Goal: Task Accomplishment & Management: Manage account settings

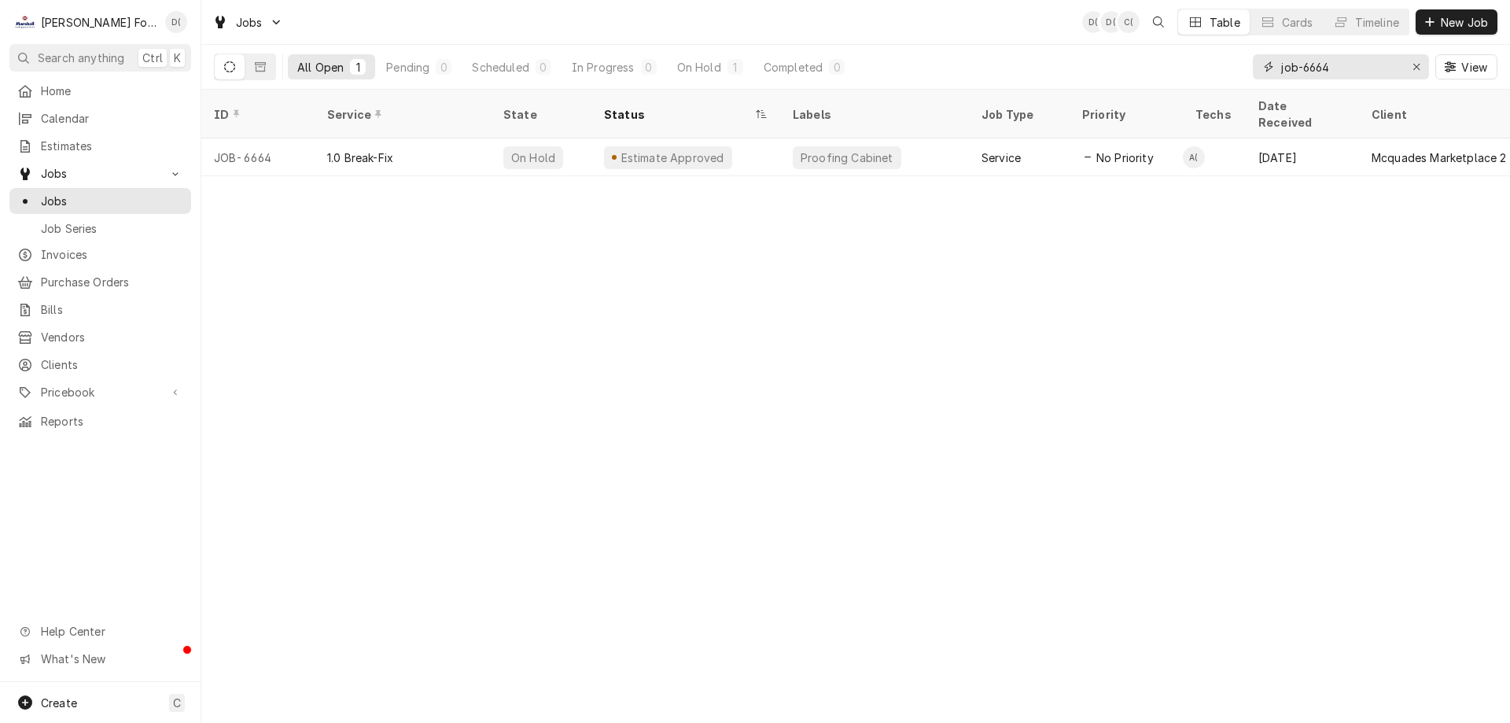
drag, startPoint x: 1356, startPoint y: 65, endPoint x: 1347, endPoint y: 65, distance: 8.7
click at [1354, 65] on input "job-6664" at bounding box center [1340, 66] width 118 height 25
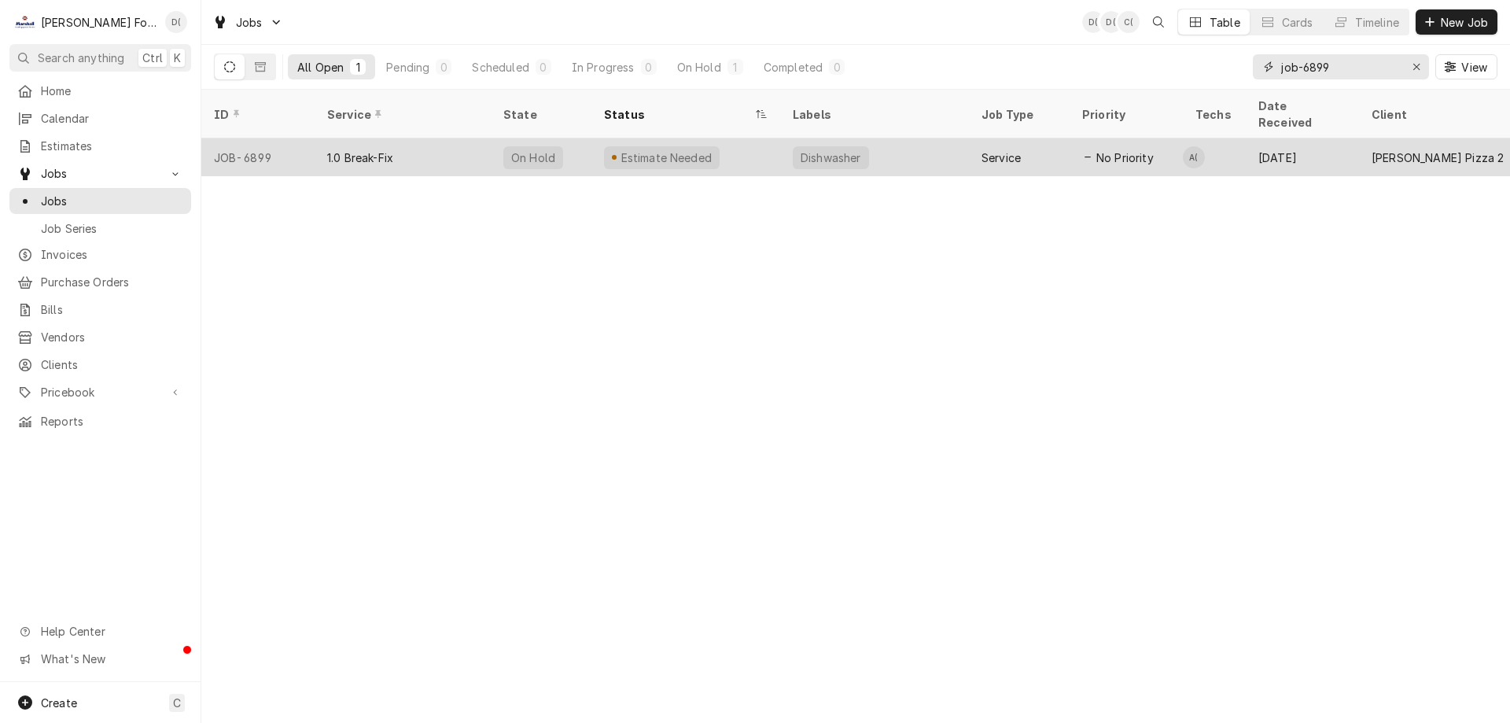
type input "job-6899"
click at [922, 150] on div "Dishwasher" at bounding box center [874, 157] width 189 height 38
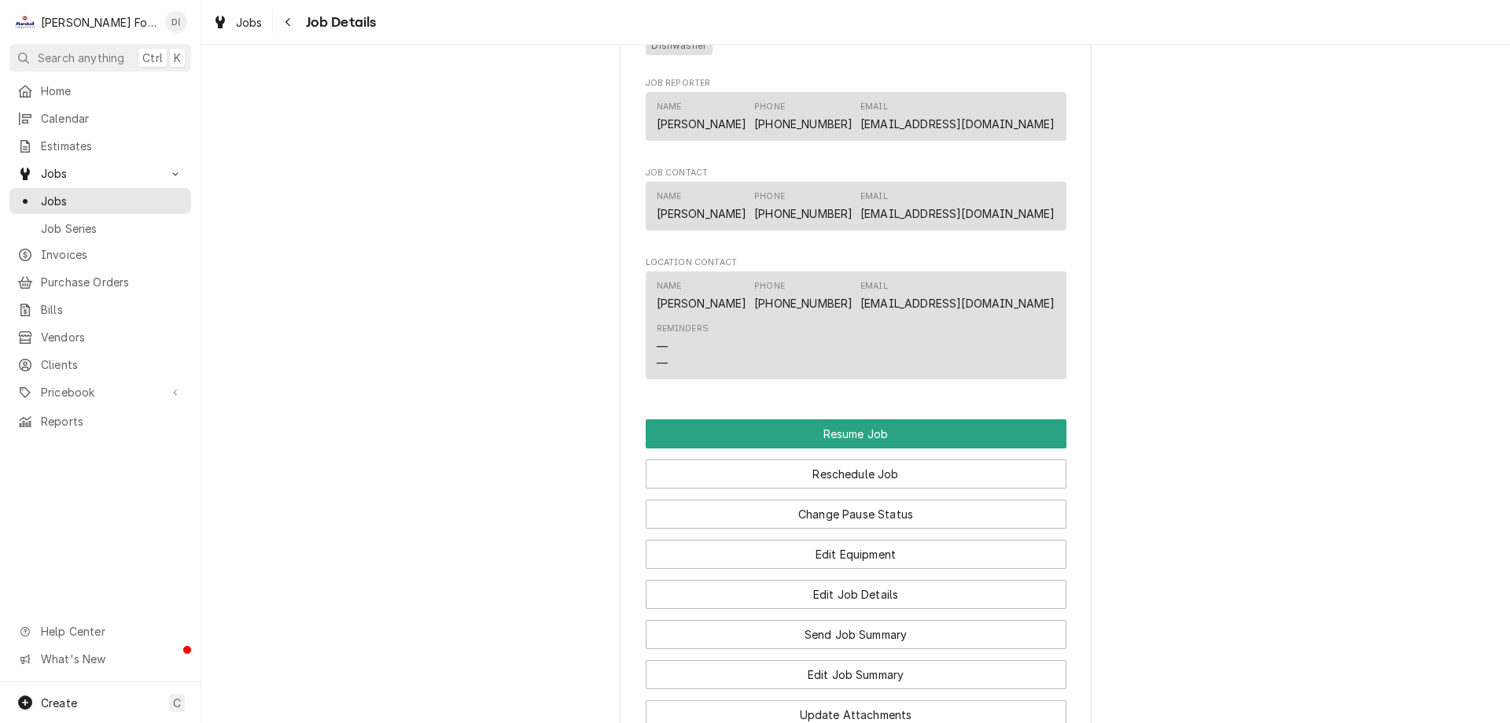
scroll to position [1494, 0]
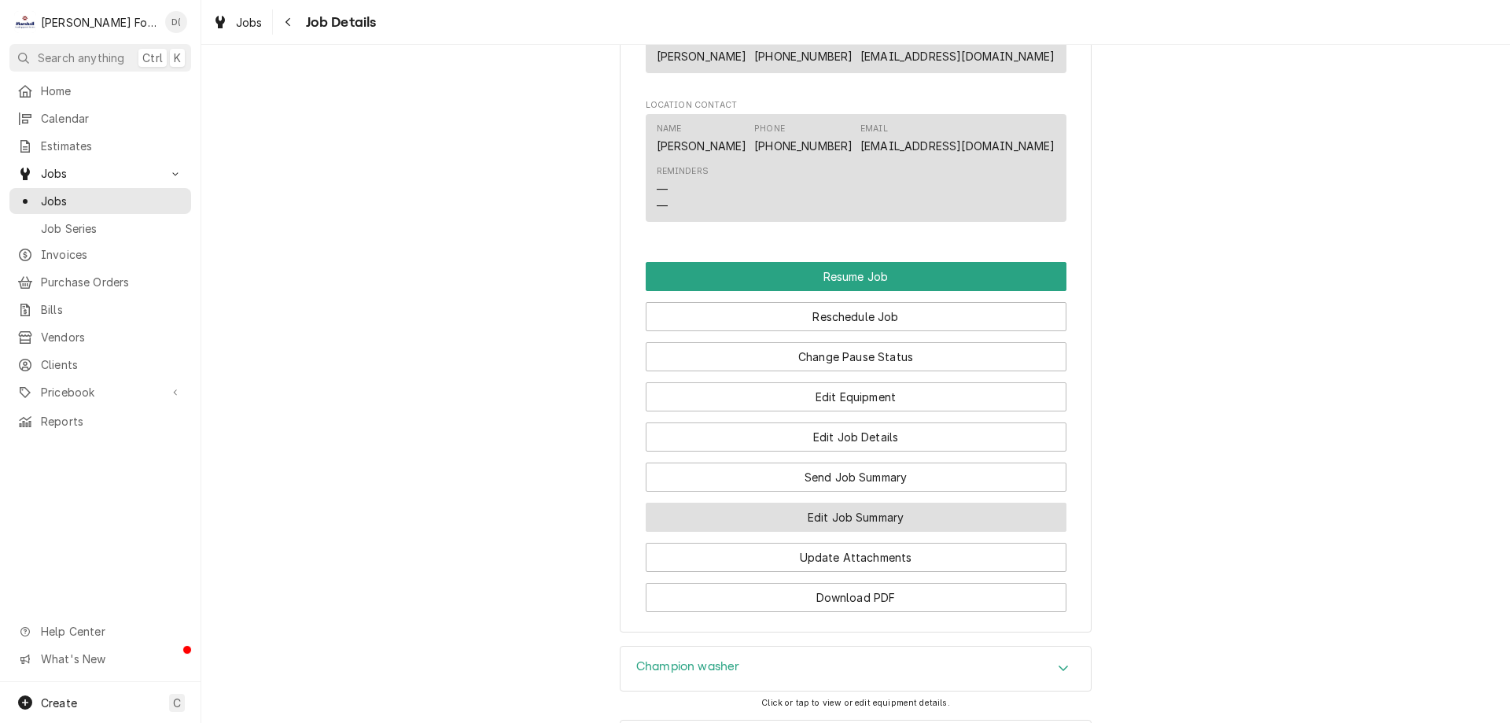
click at [868, 521] on button "Edit Job Summary" at bounding box center [856, 517] width 421 height 29
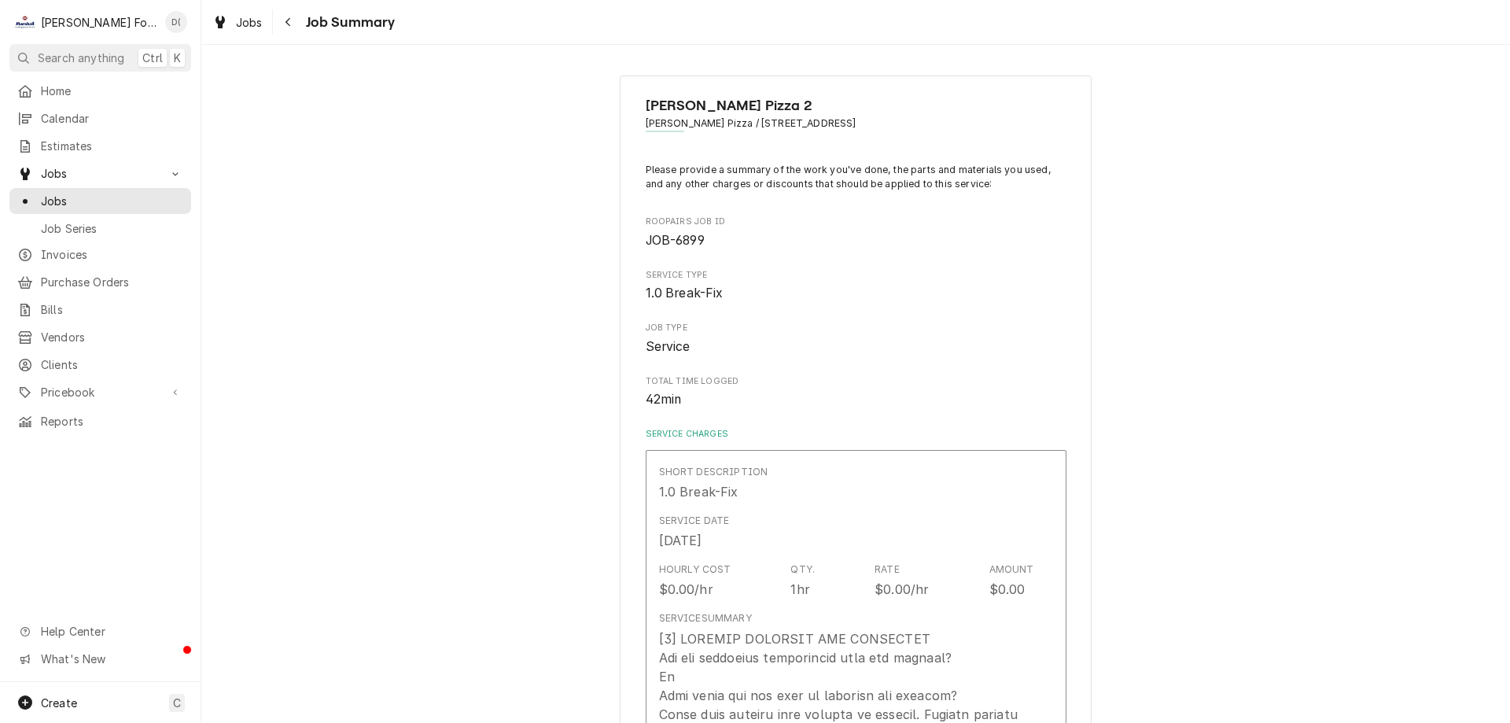
type textarea "x"
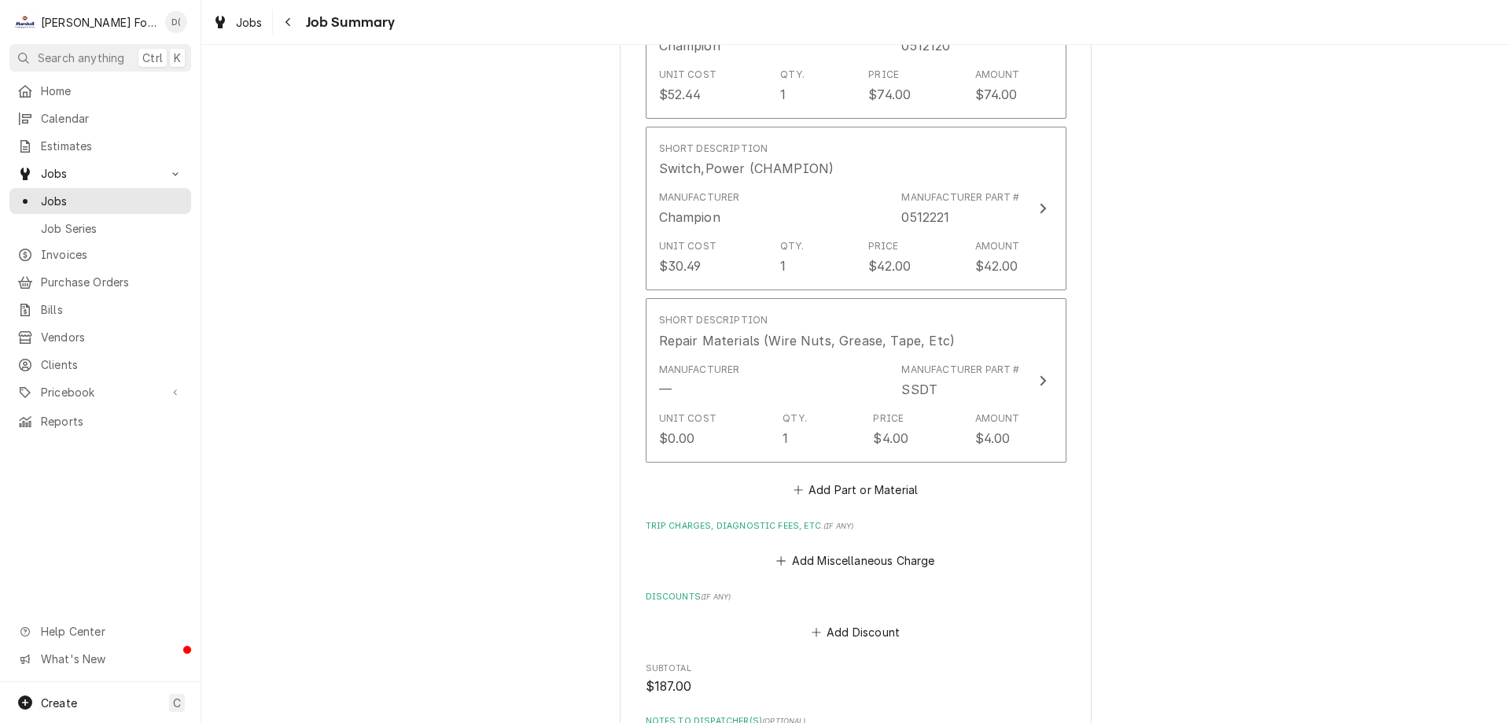
scroll to position [1888, 0]
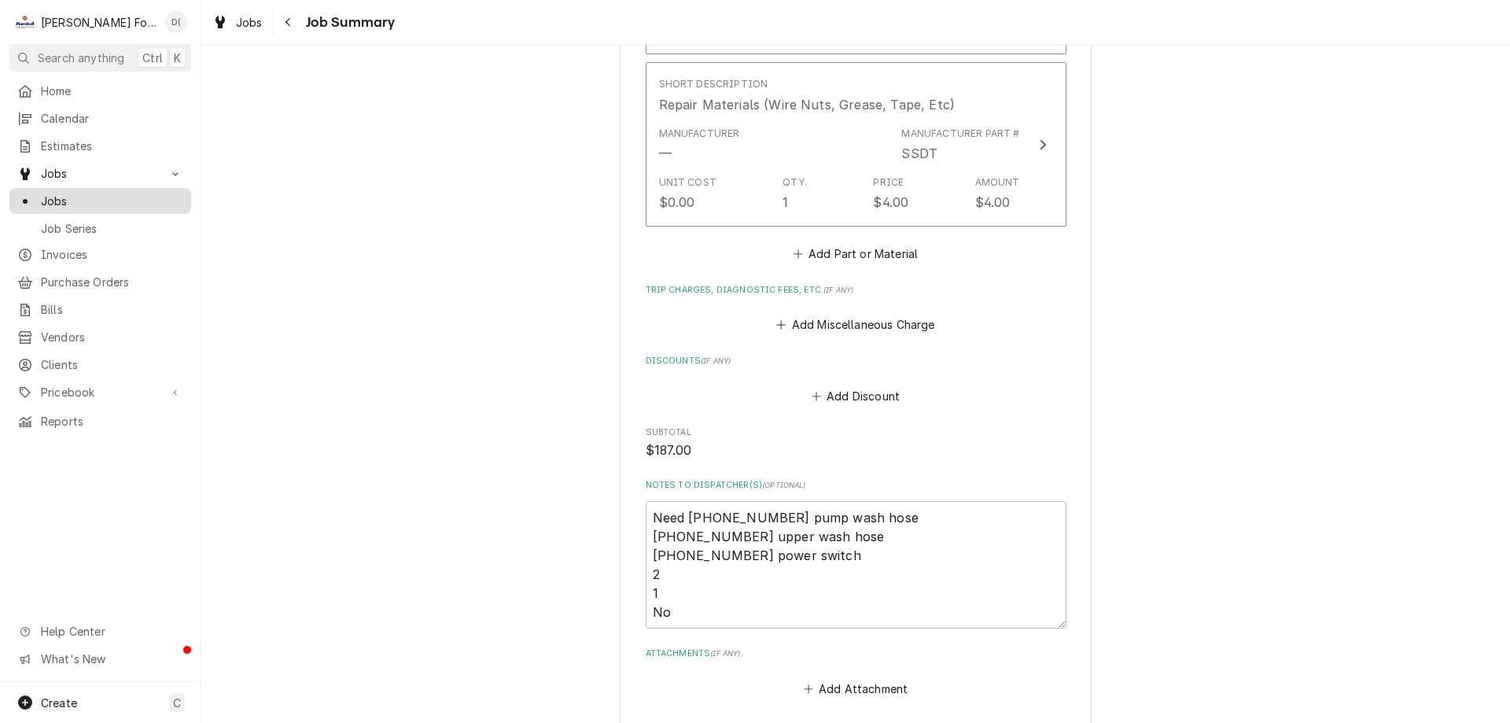
click at [118, 198] on span "Jobs" at bounding box center [112, 201] width 142 height 17
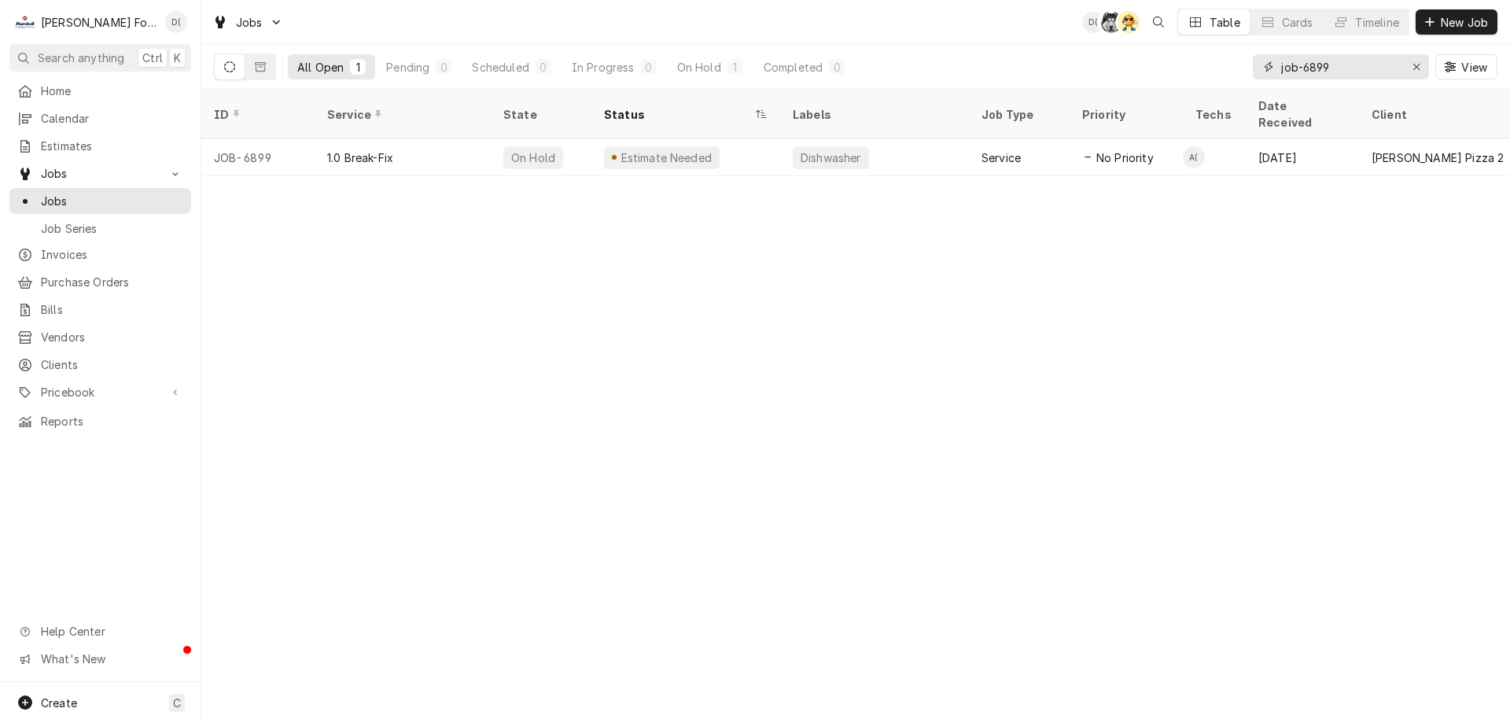
click at [1348, 70] on input "job-6899" at bounding box center [1340, 66] width 118 height 25
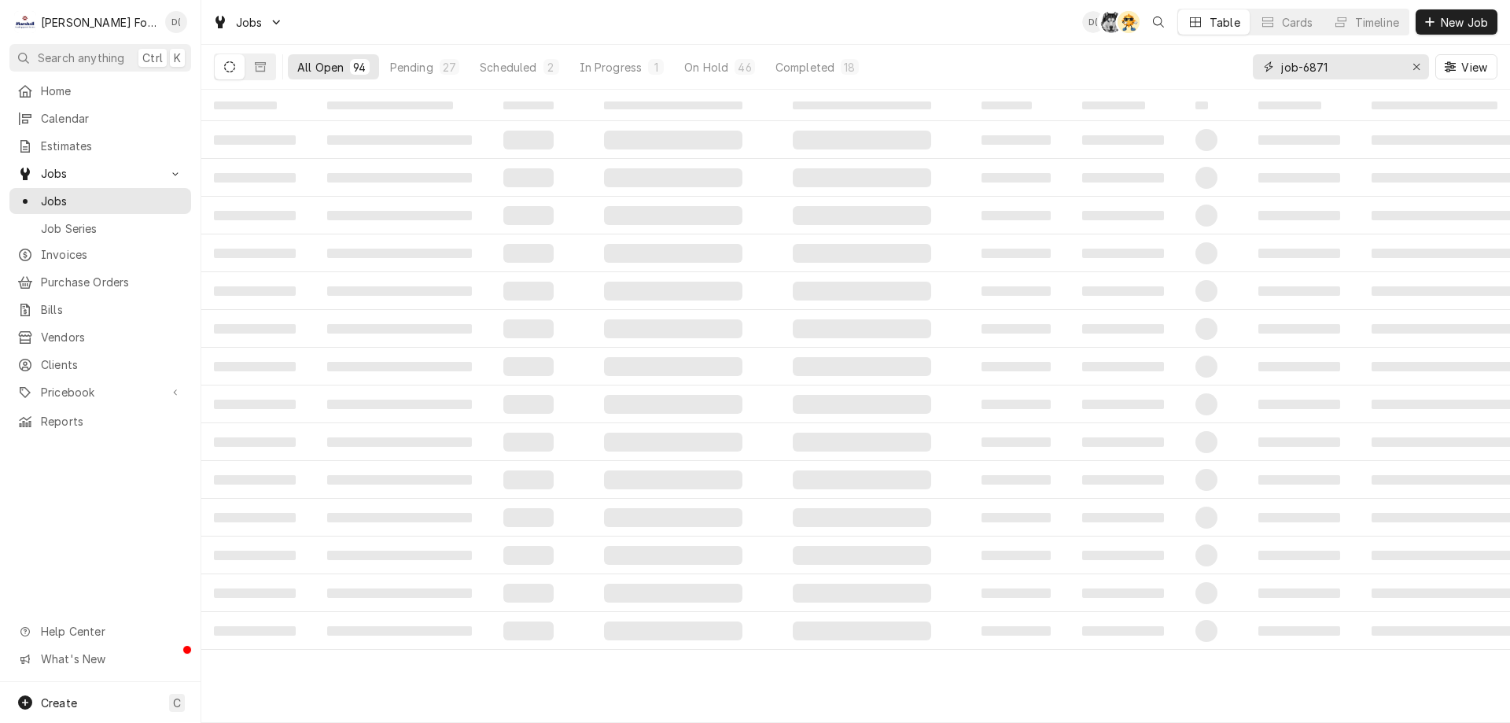
type input "job-6871"
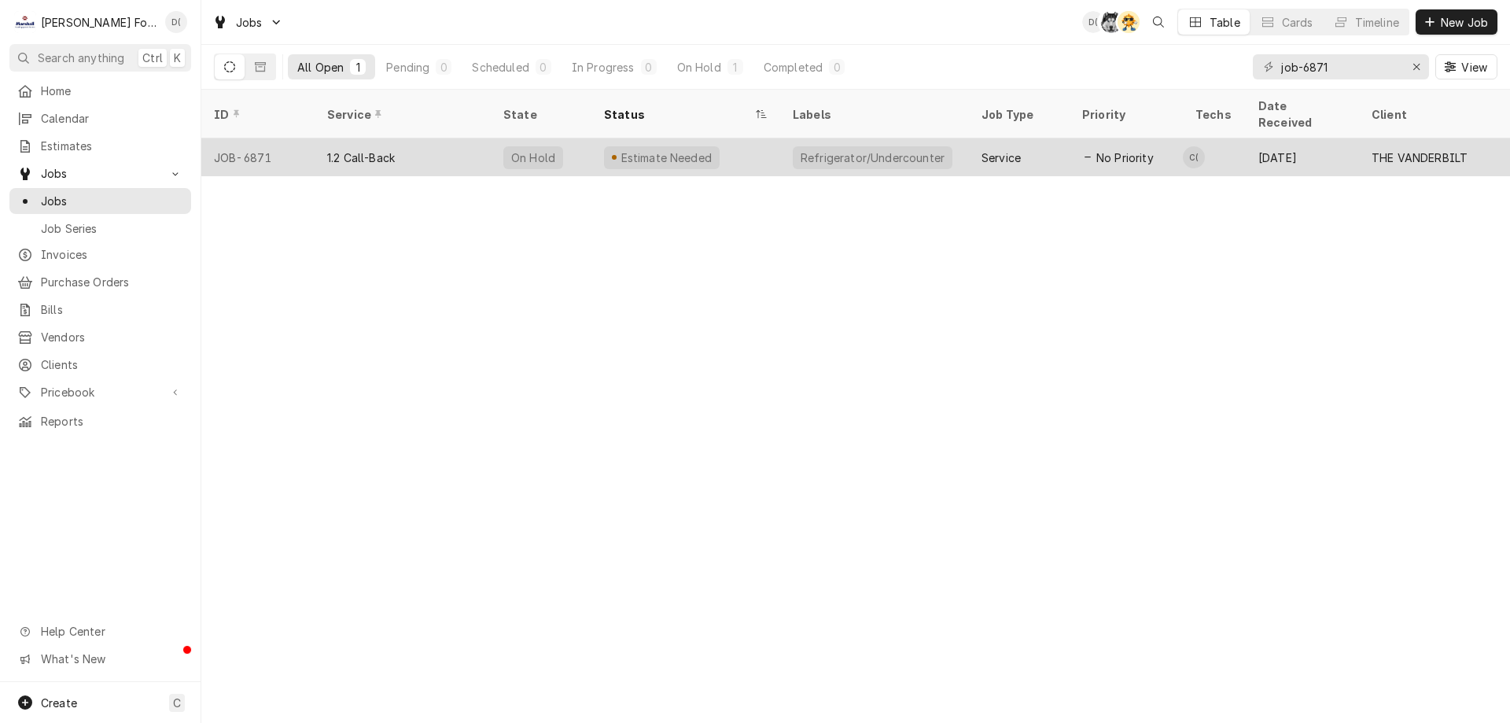
click at [475, 138] on div "1.2 Call-Back" at bounding box center [403, 157] width 176 height 38
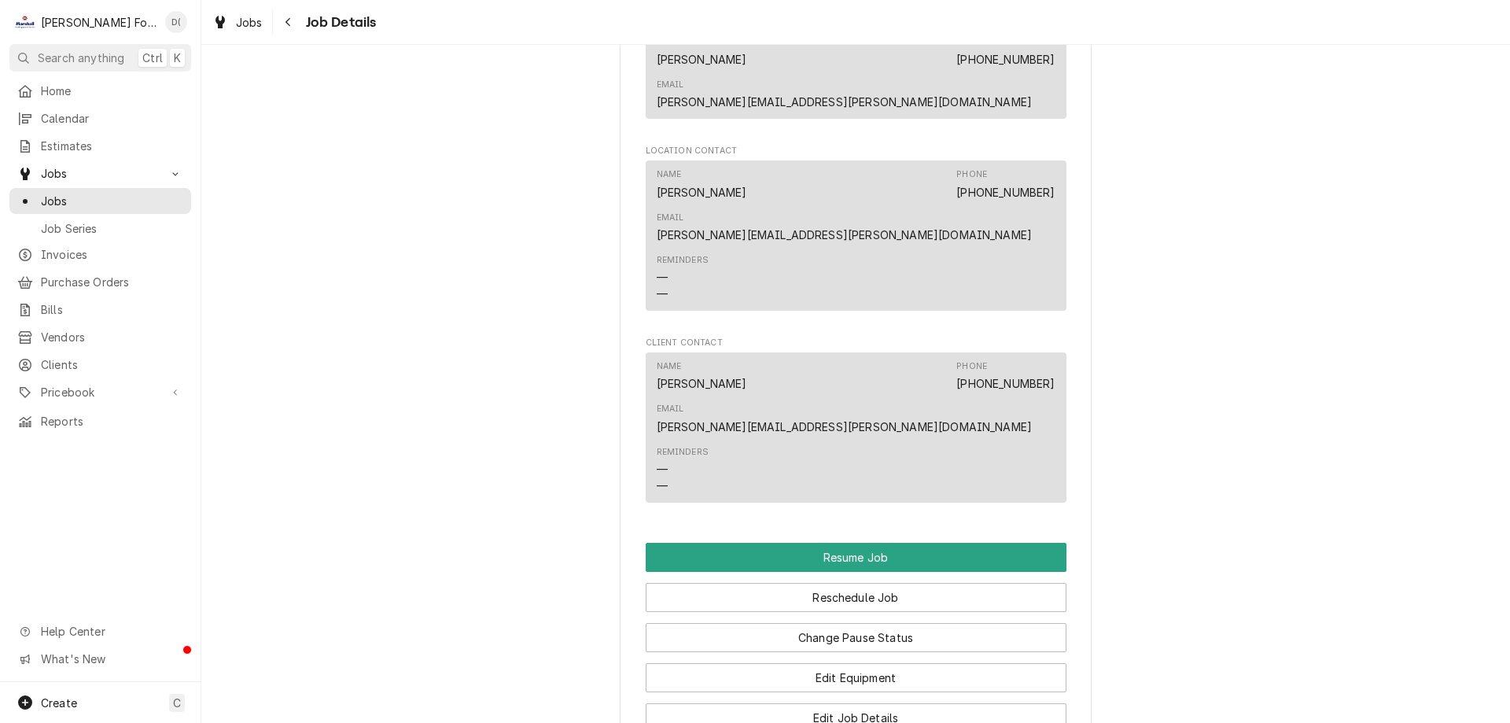
scroll to position [2202, 0]
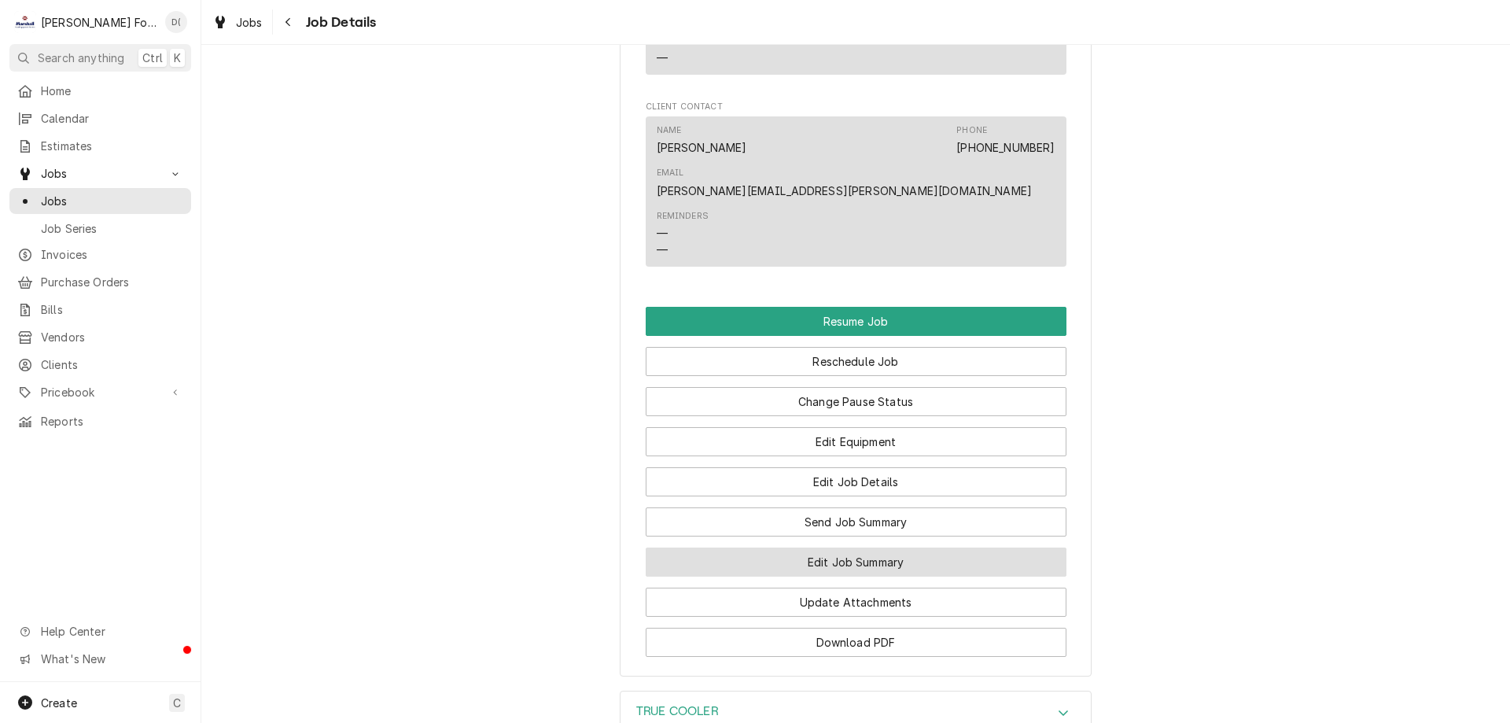
click at [827, 547] on button "Edit Job Summary" at bounding box center [856, 561] width 421 height 29
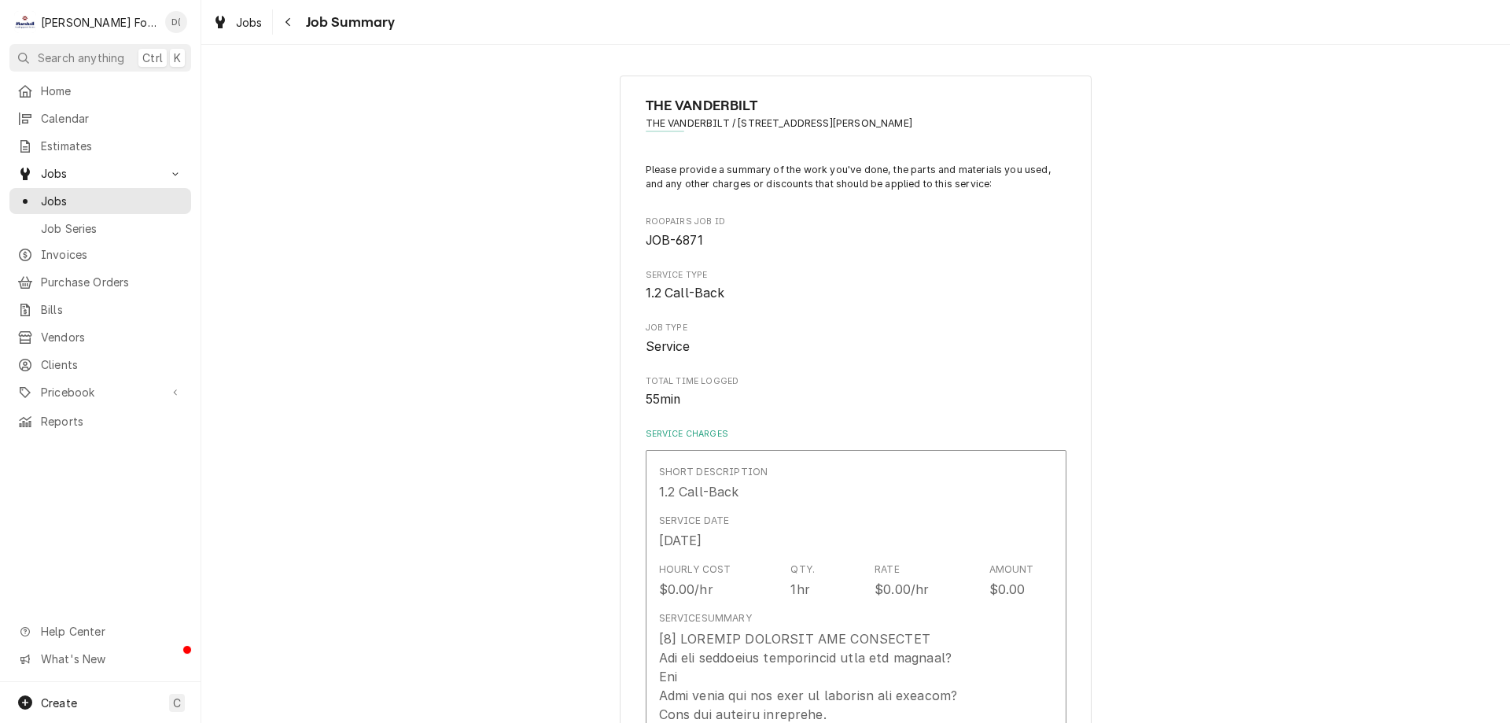
type textarea "x"
click at [131, 193] on span "Jobs" at bounding box center [112, 201] width 142 height 17
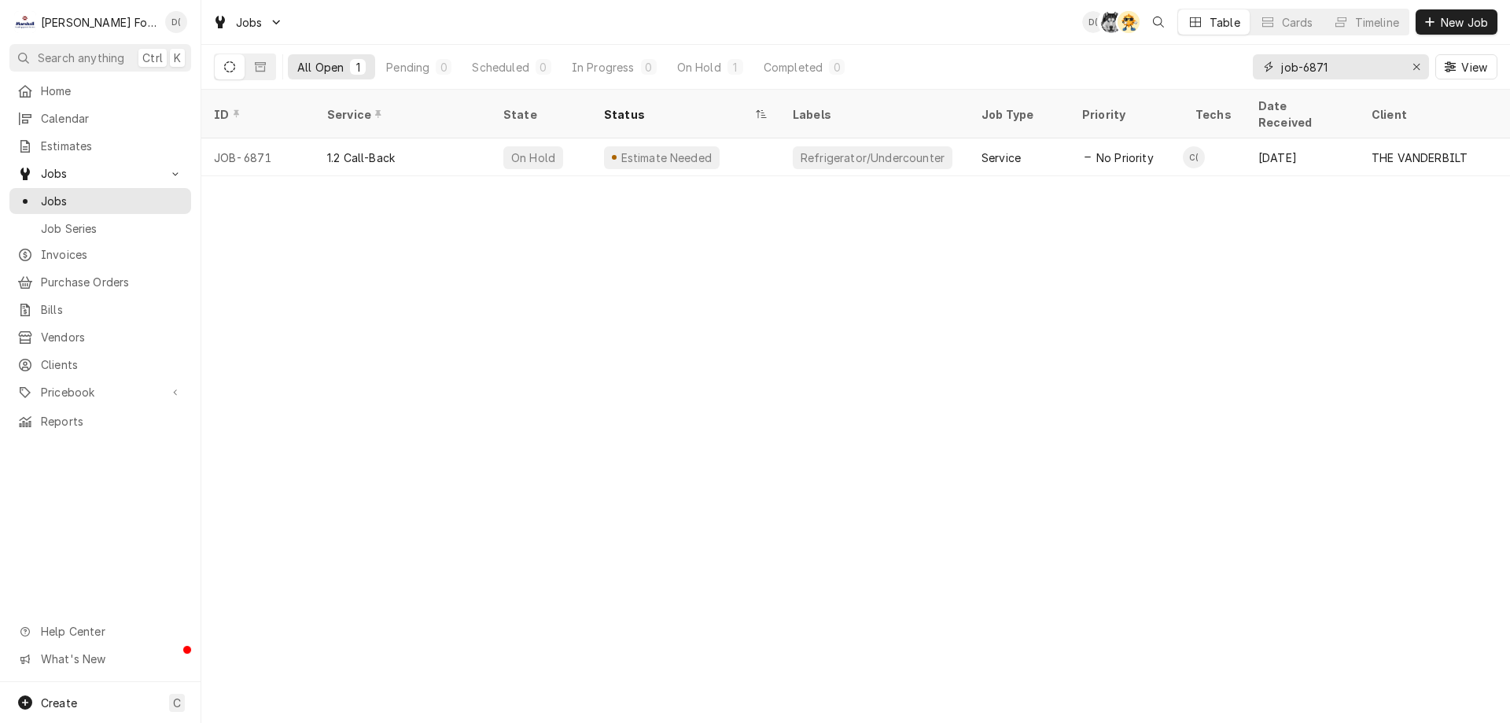
drag, startPoint x: 1343, startPoint y: 65, endPoint x: 1316, endPoint y: 59, distance: 28.2
click at [1336, 67] on input "job-6871" at bounding box center [1340, 66] width 118 height 25
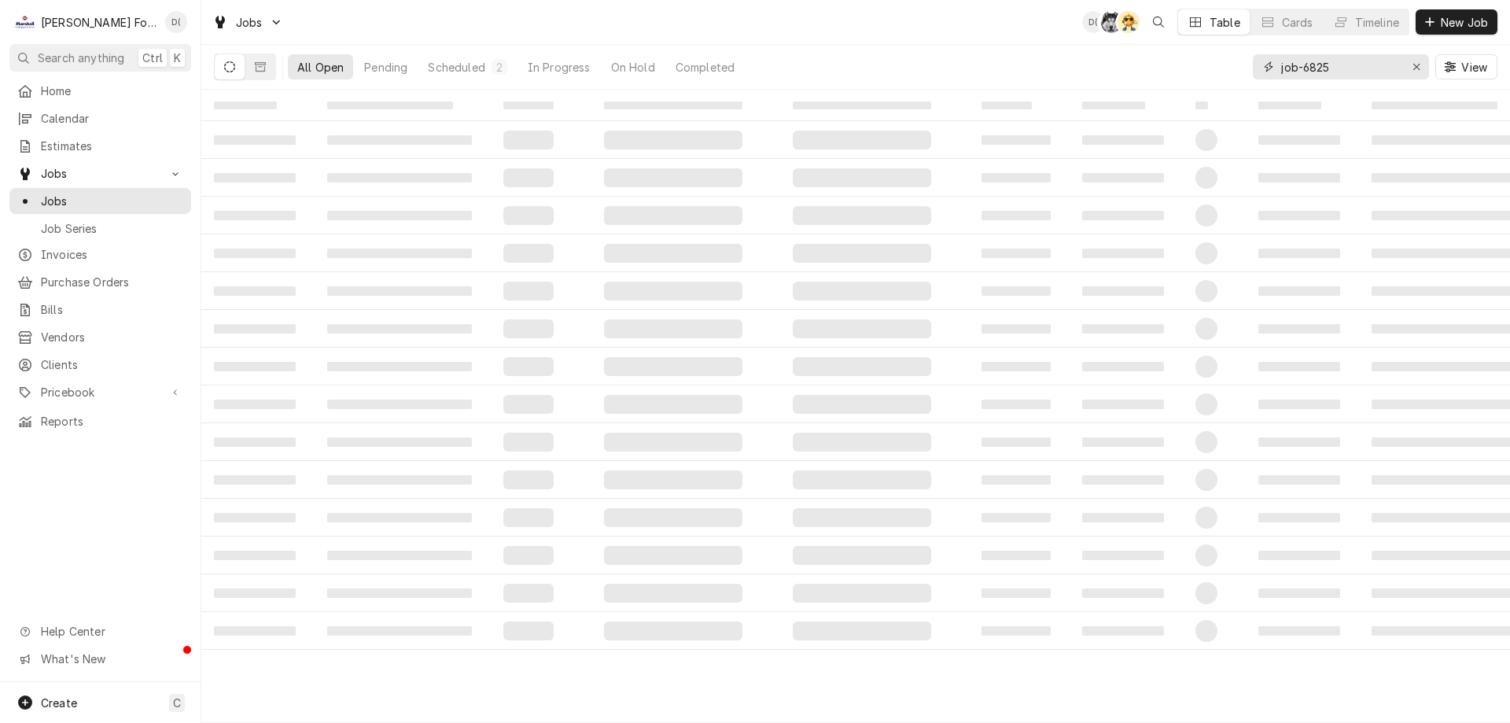
type input "job-6825"
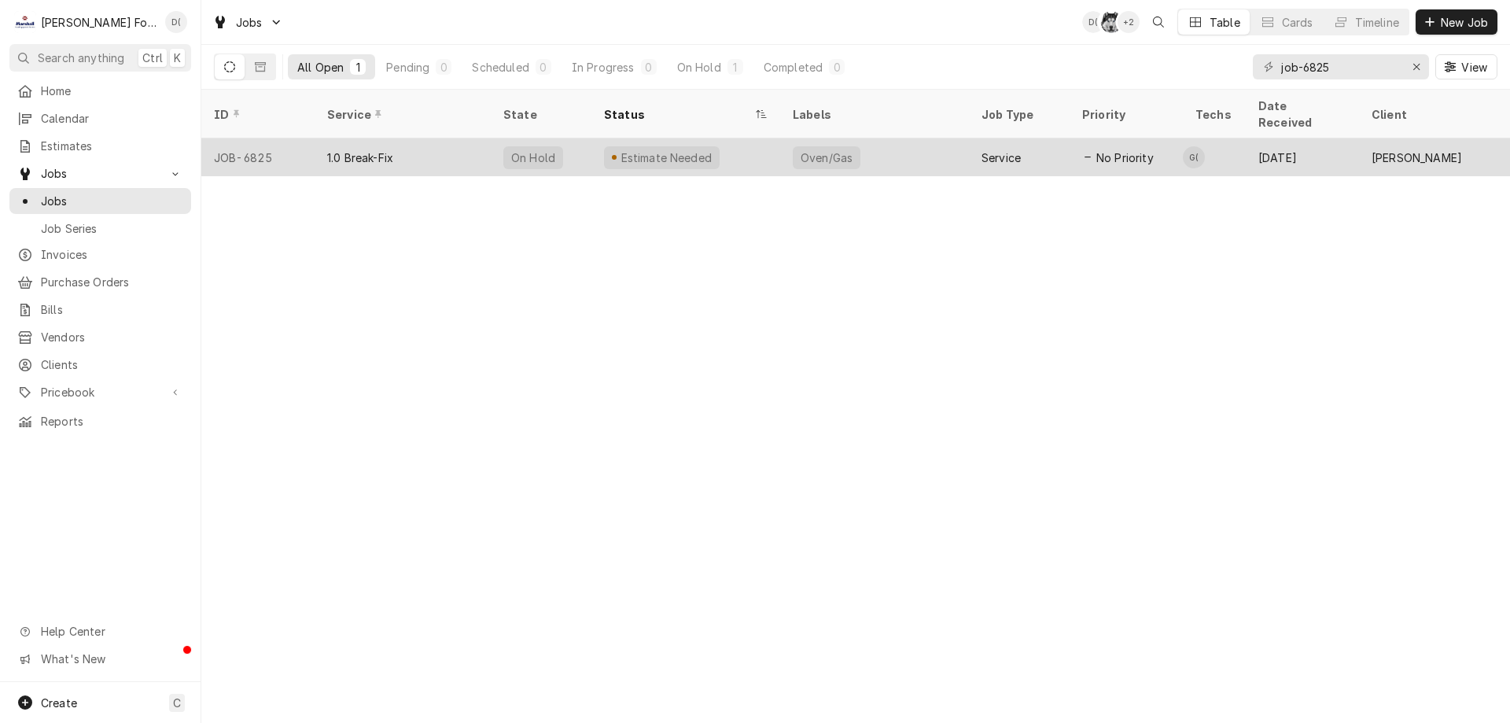
drag, startPoint x: 775, startPoint y: 128, endPoint x: 765, endPoint y: 128, distance: 9.4
click at [772, 138] on div "Estimate Needed" at bounding box center [685, 157] width 189 height 38
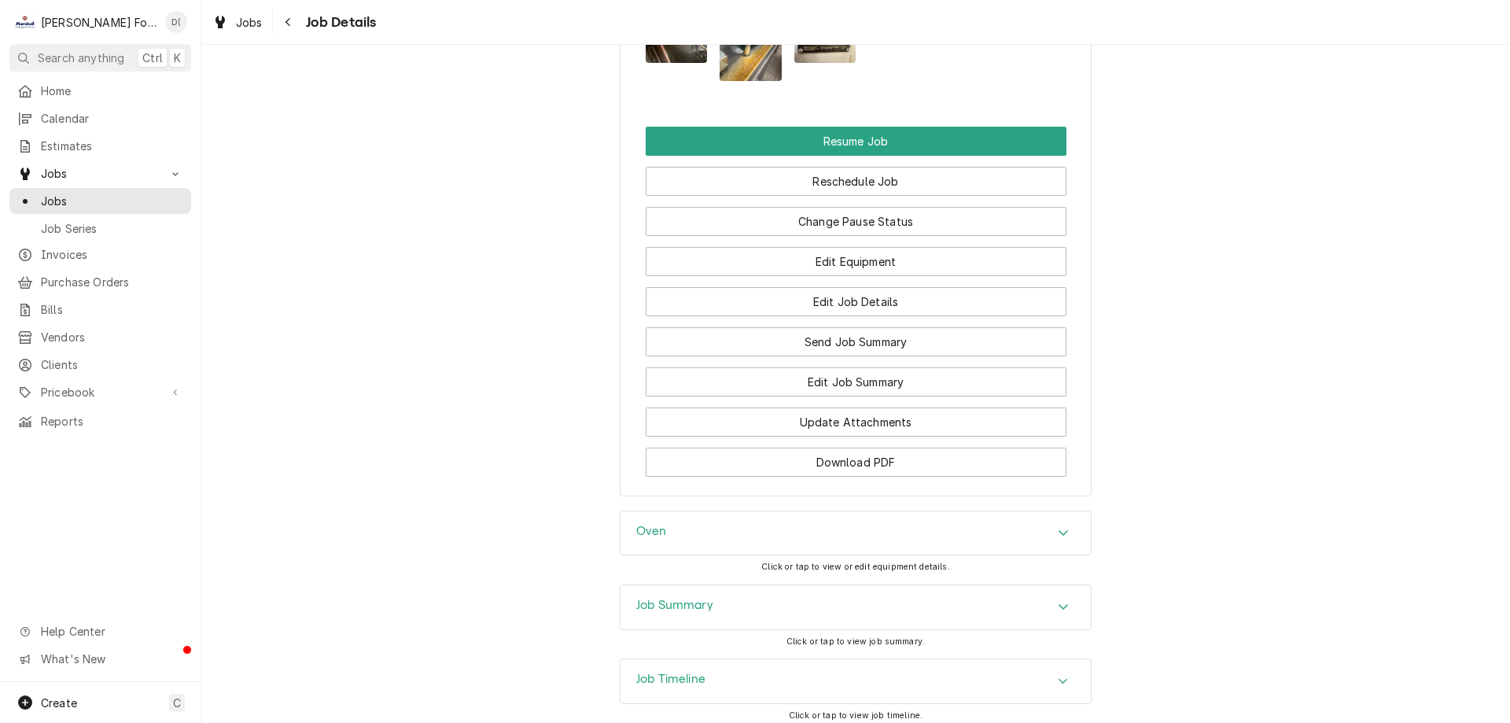
scroll to position [1755, 0]
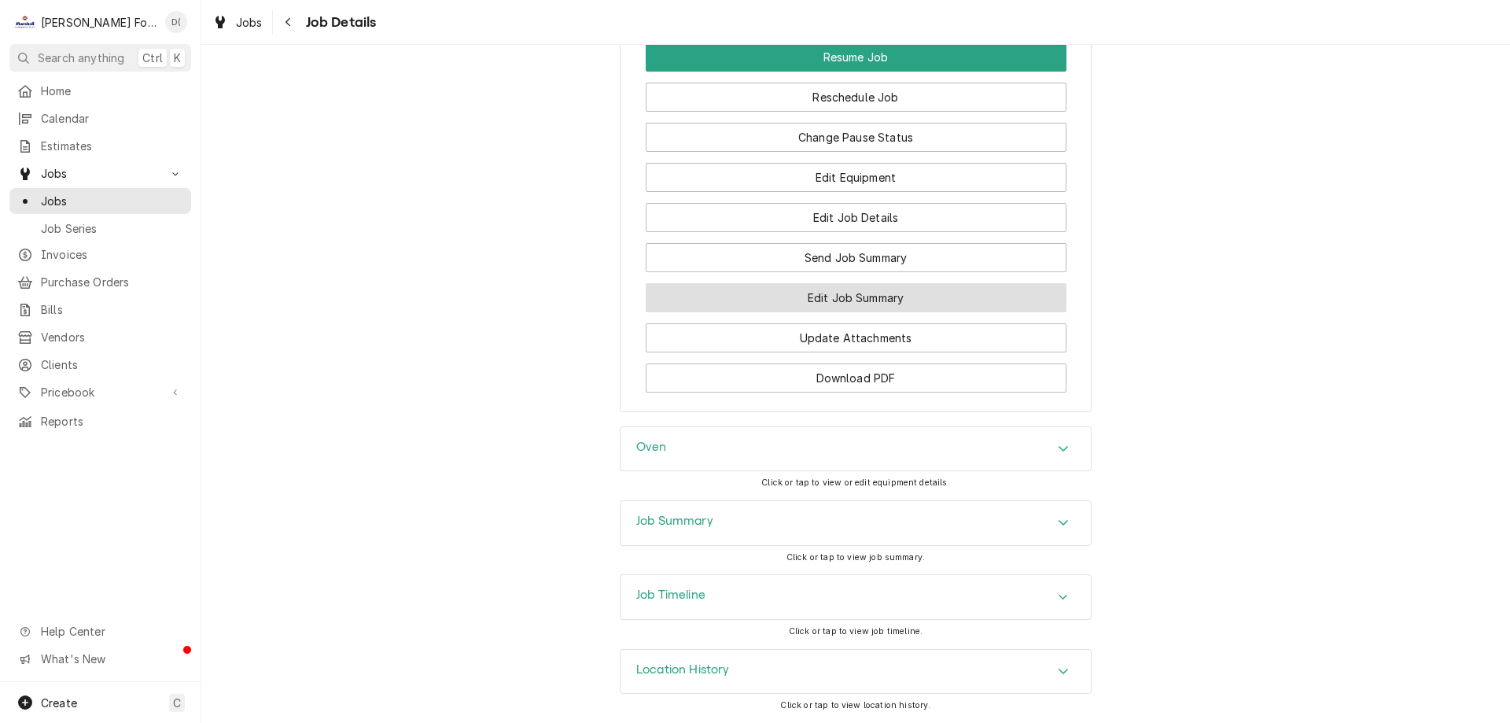
click at [855, 294] on button "Edit Job Summary" at bounding box center [856, 297] width 421 height 29
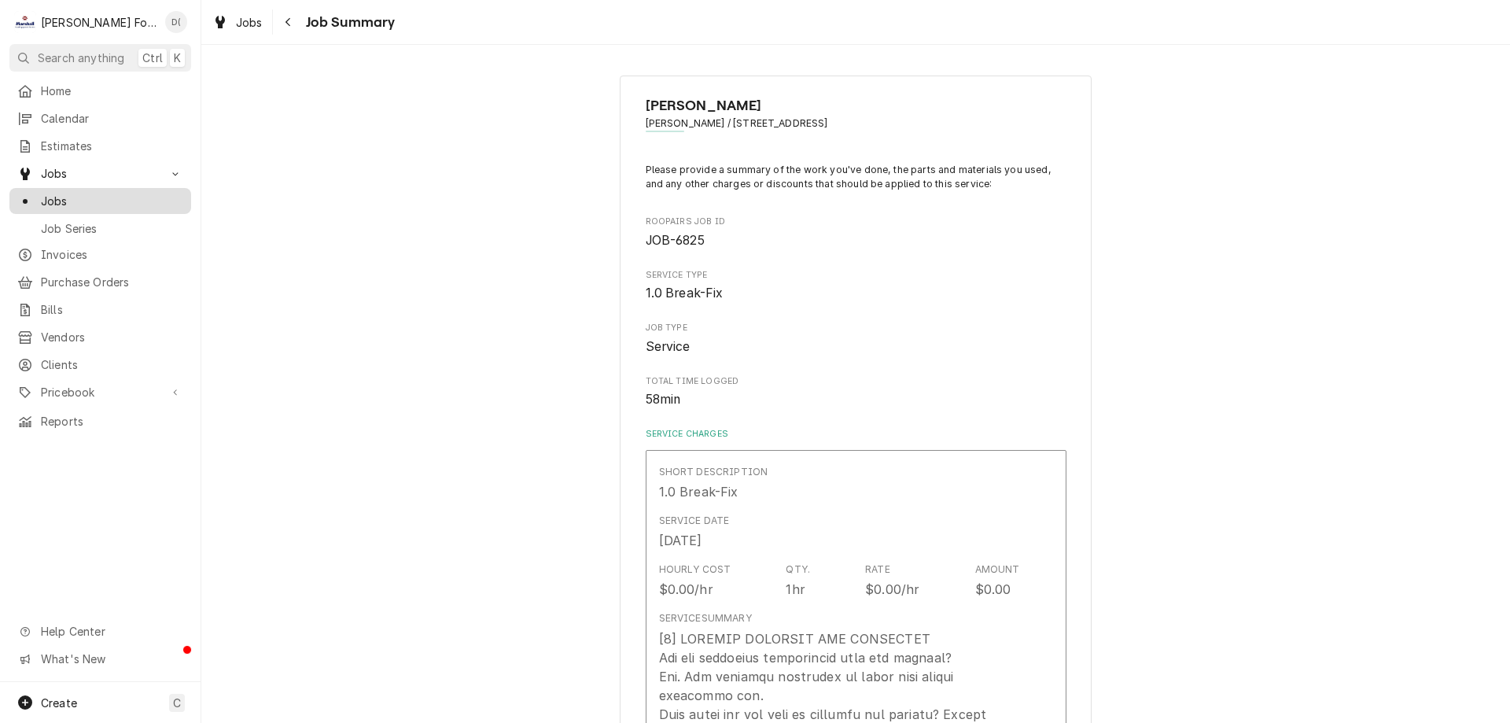
click at [98, 191] on div "Jobs" at bounding box center [100, 201] width 175 height 20
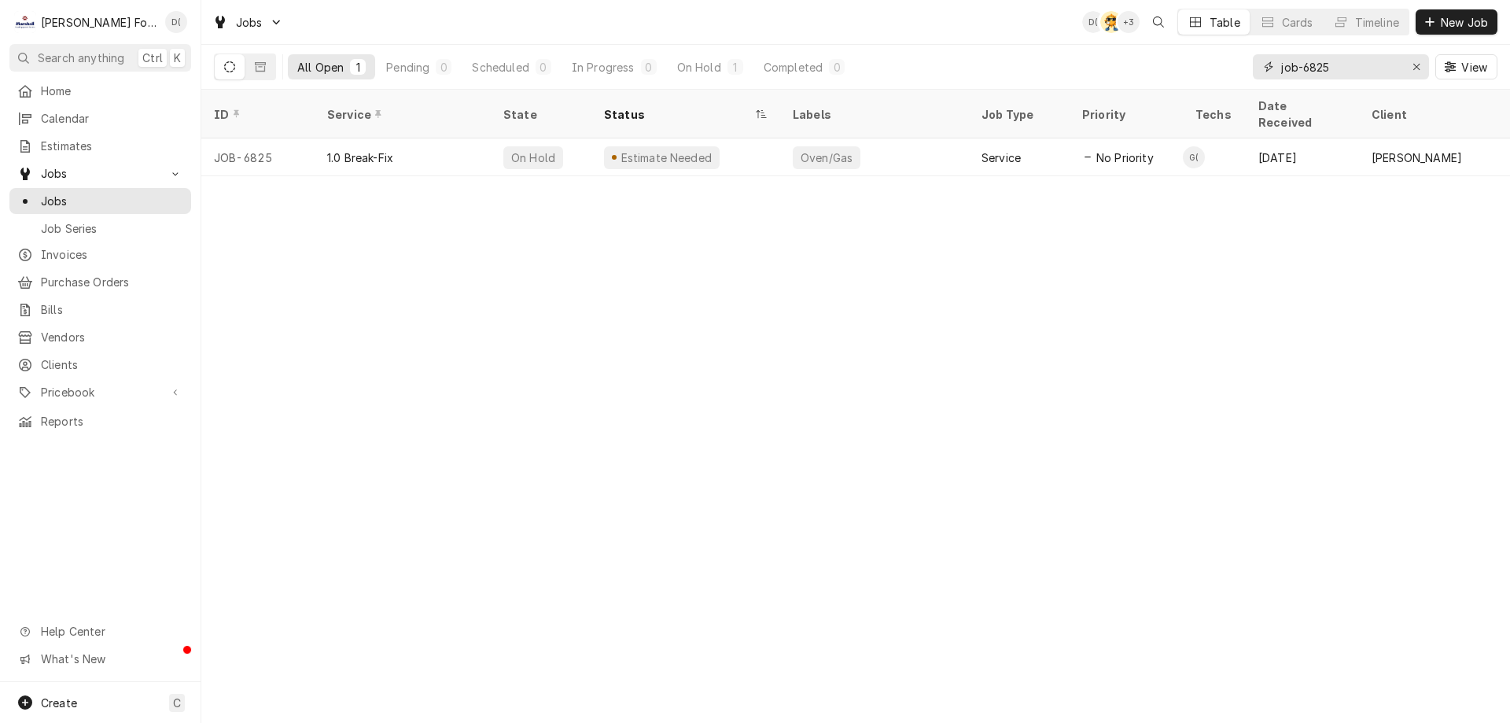
click at [1338, 63] on input "job-6825" at bounding box center [1340, 66] width 118 height 25
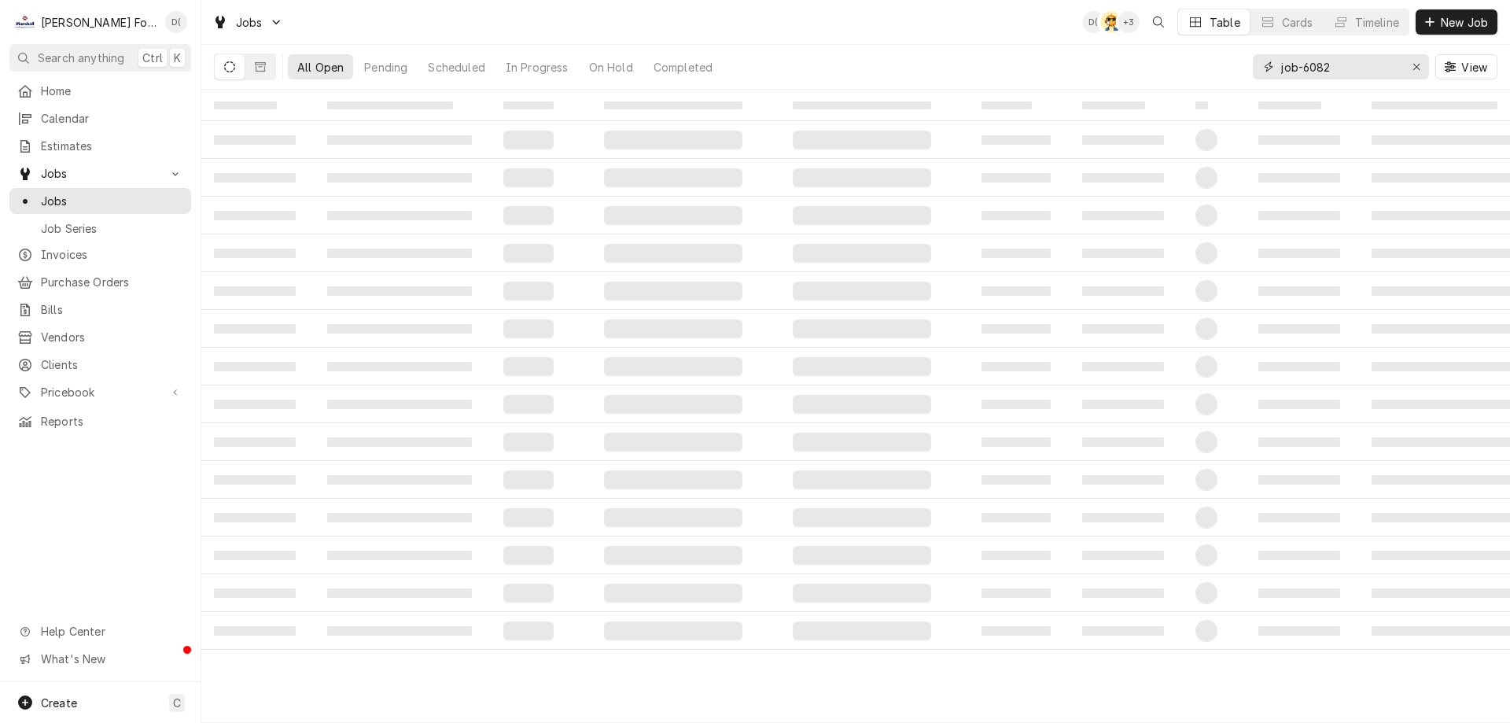
type input "job-6082"
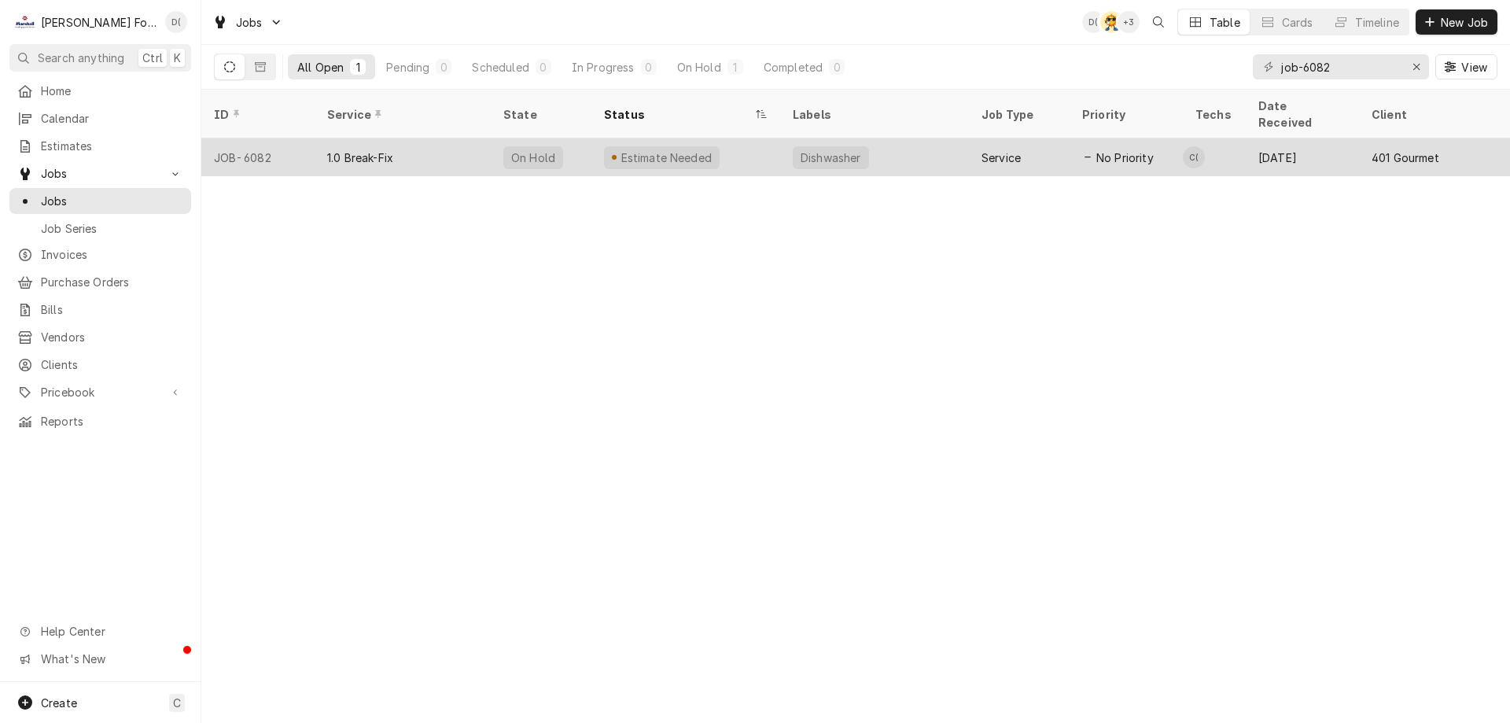
click at [620, 149] on div "Estimate Needed" at bounding box center [666, 157] width 94 height 17
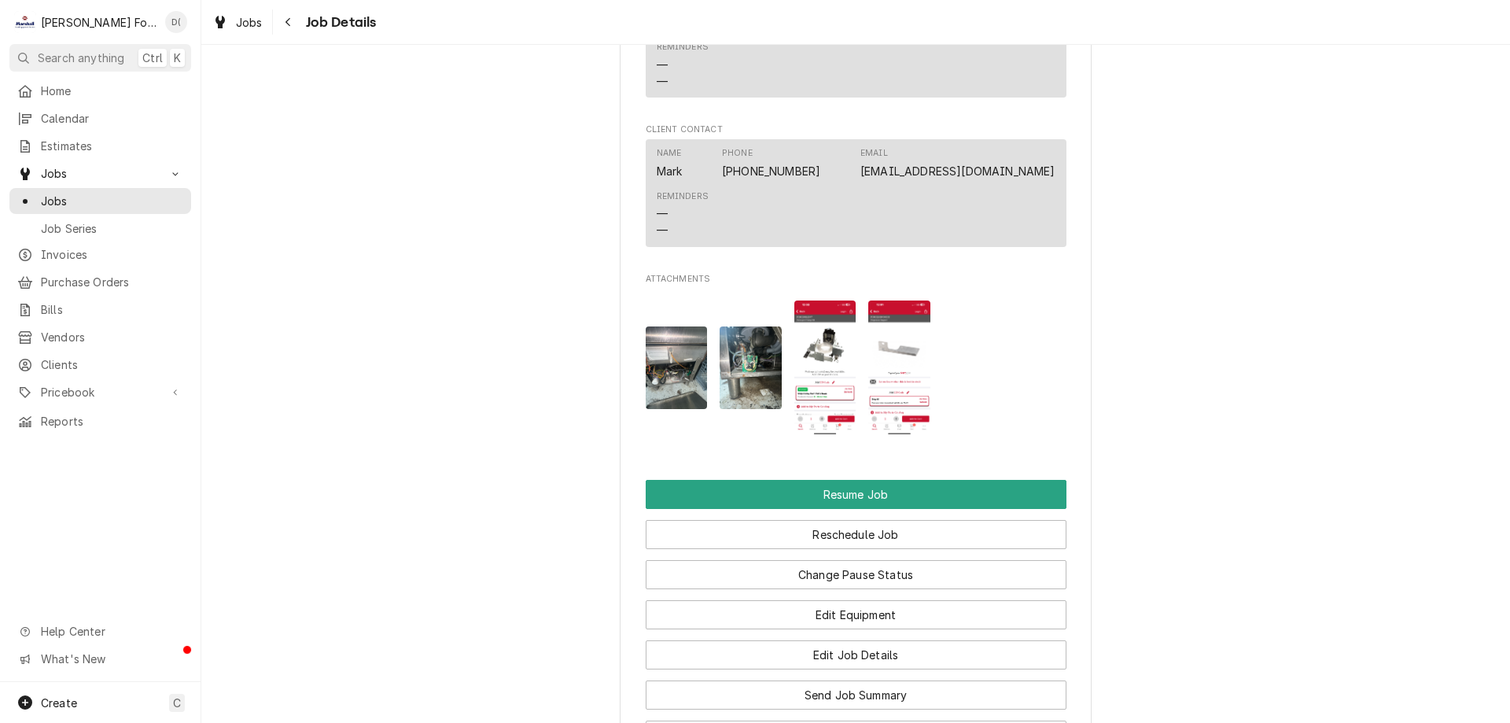
scroll to position [1888, 0]
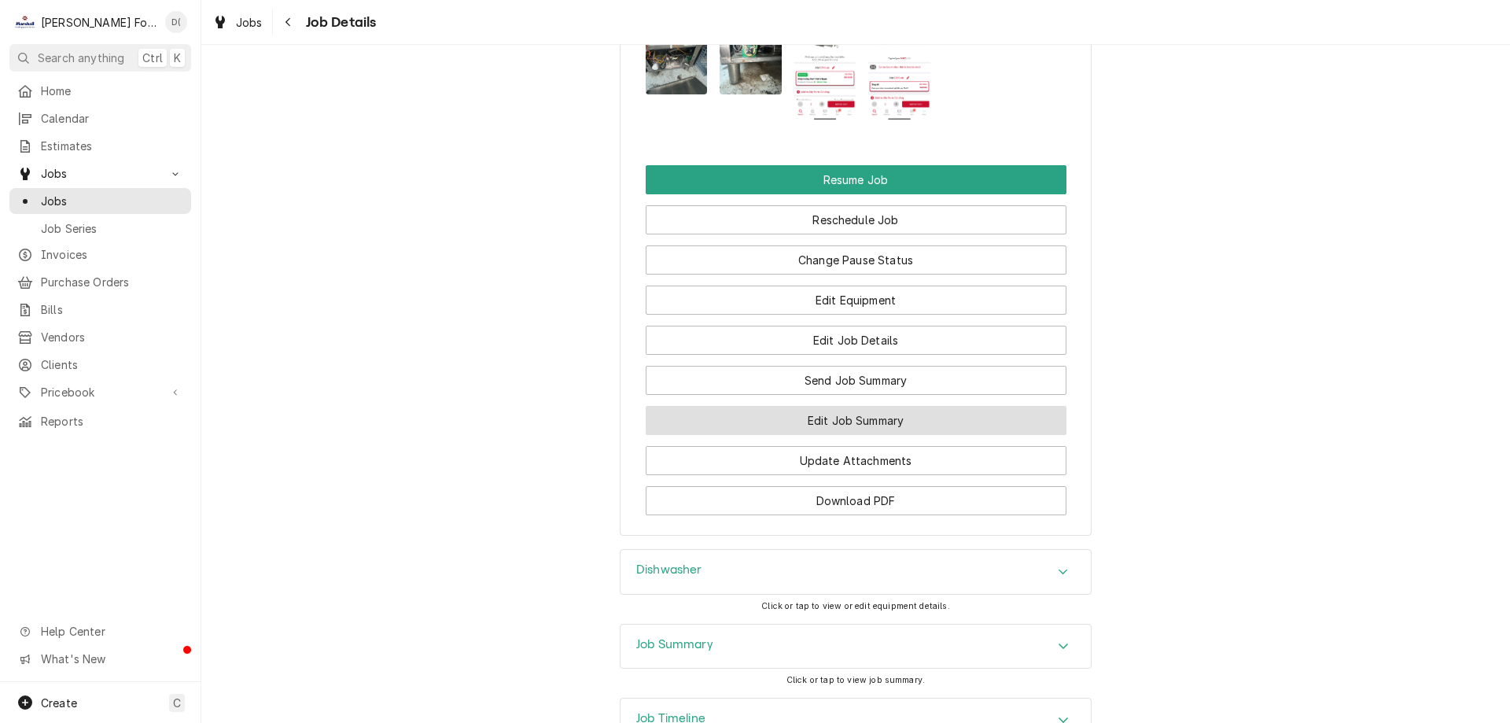
click at [827, 415] on button "Edit Job Summary" at bounding box center [856, 420] width 421 height 29
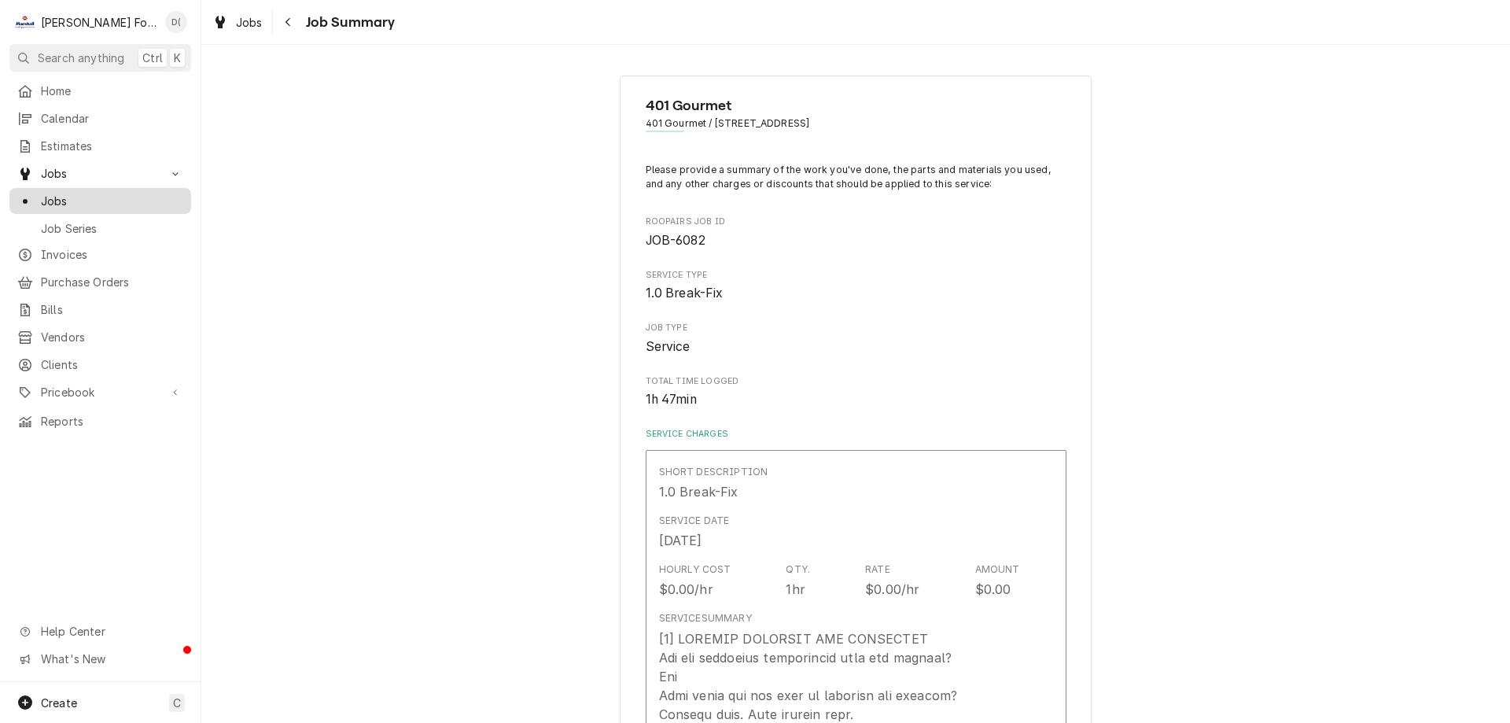
click at [98, 193] on span "Jobs" at bounding box center [112, 201] width 142 height 17
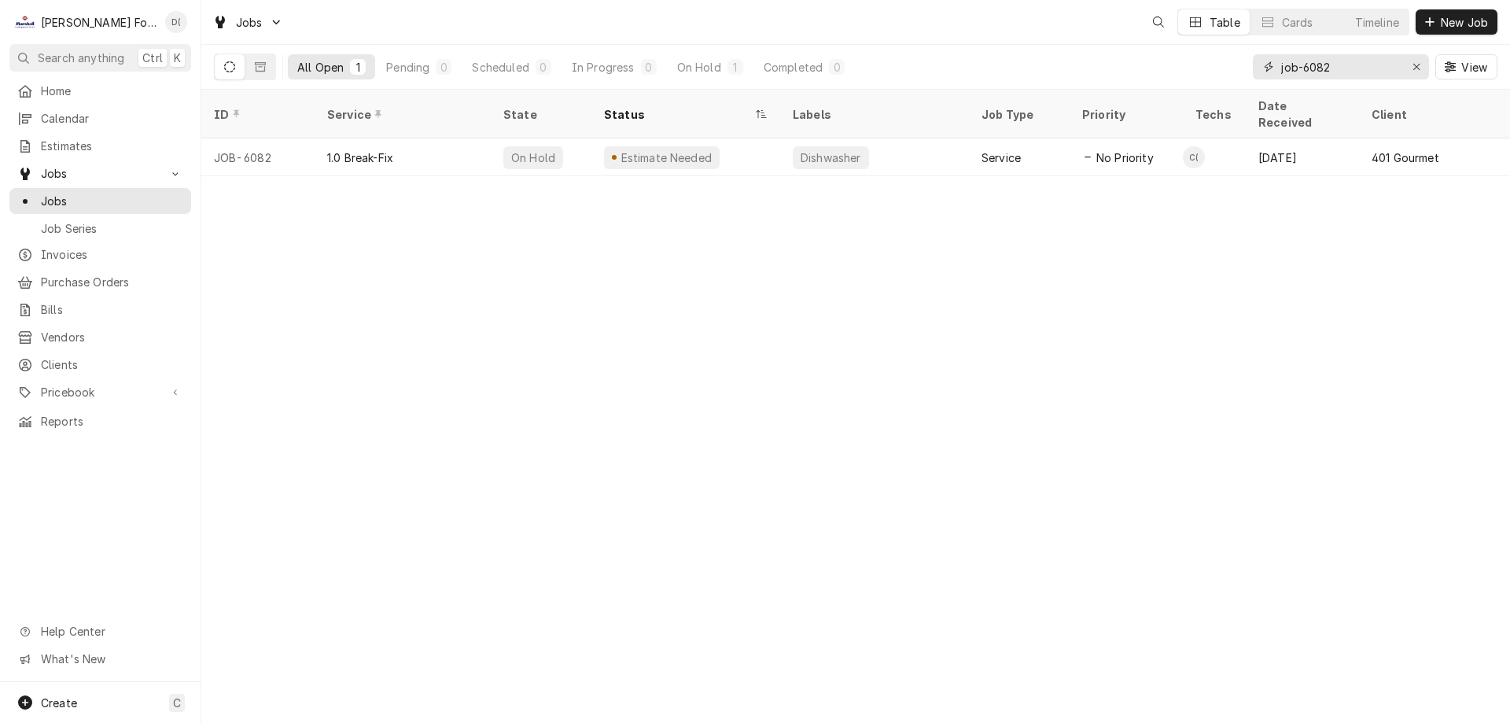
click at [1373, 70] on input "job-6082" at bounding box center [1340, 66] width 118 height 25
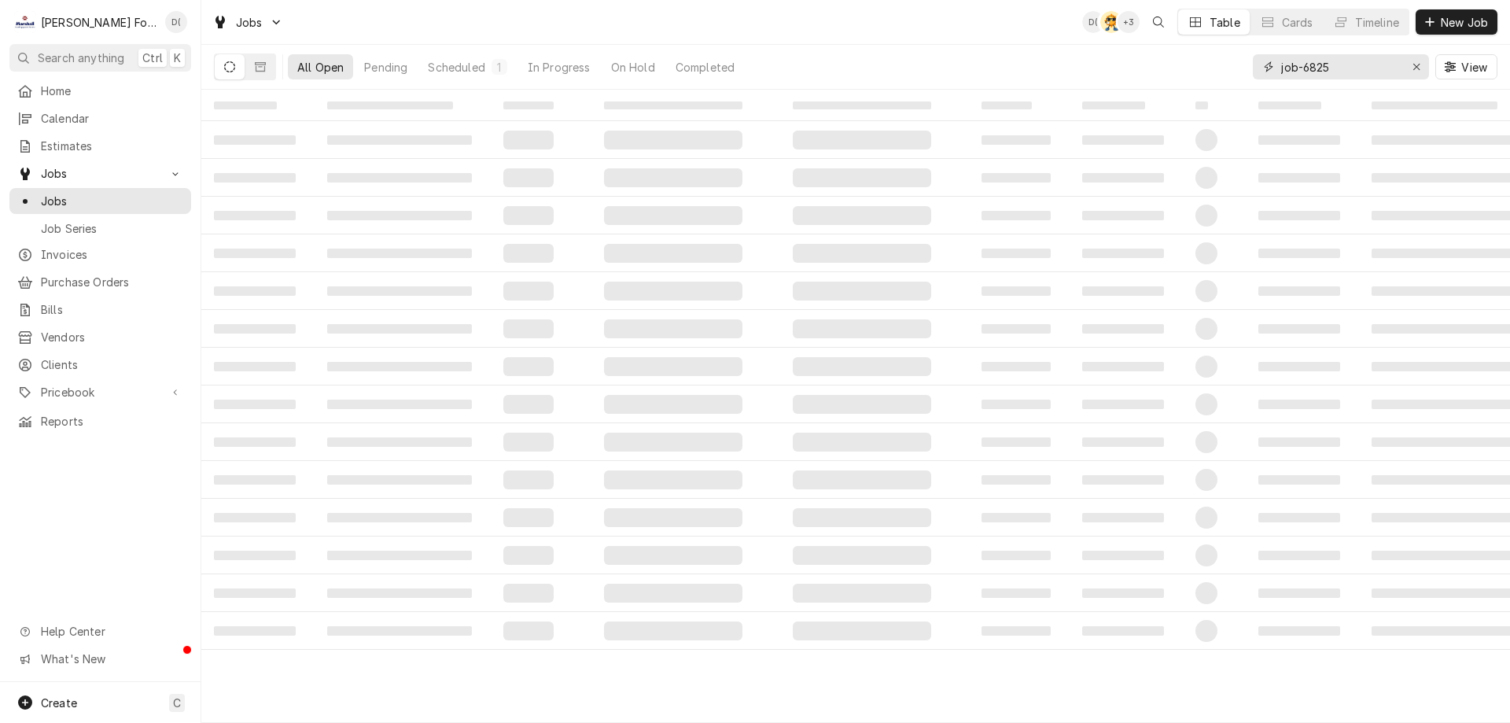
type input "job-6825"
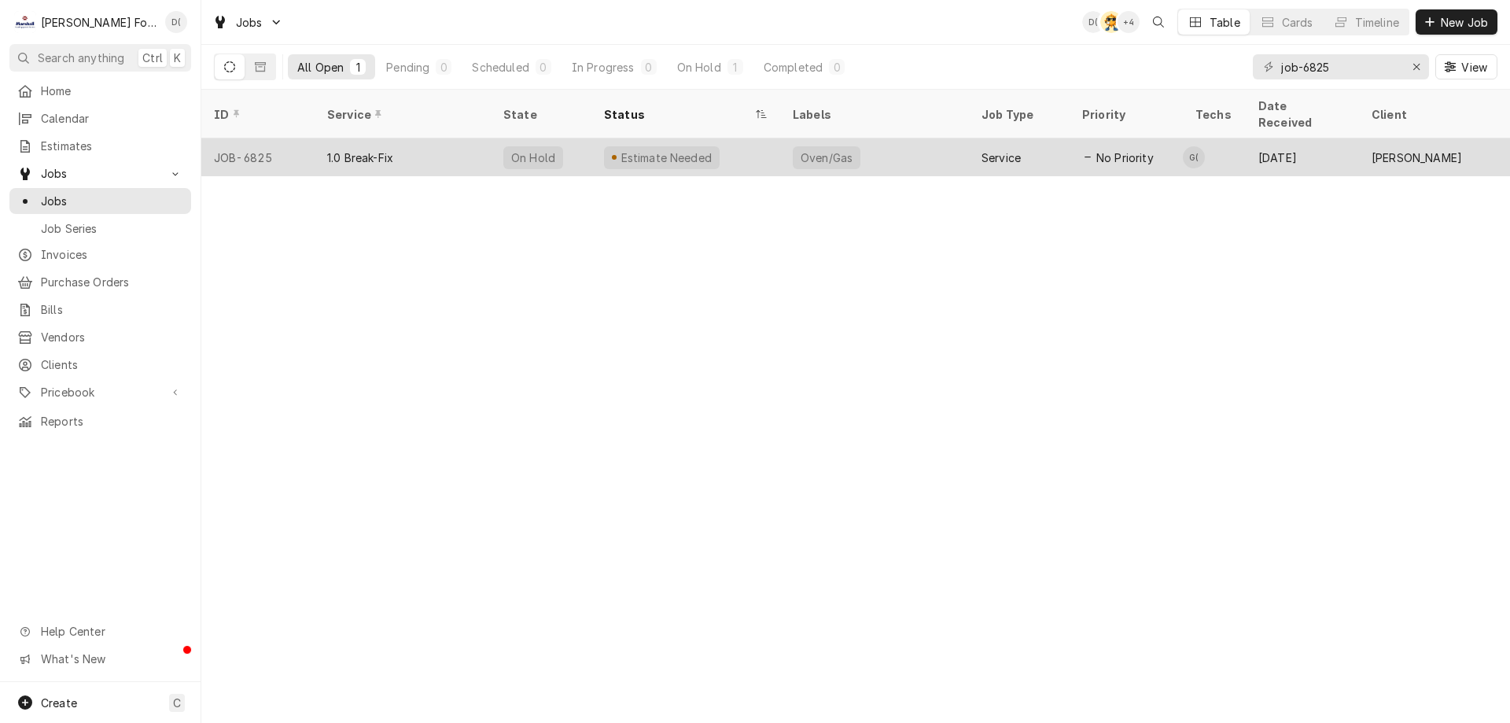
click at [737, 141] on div "Estimate Needed" at bounding box center [685, 157] width 189 height 38
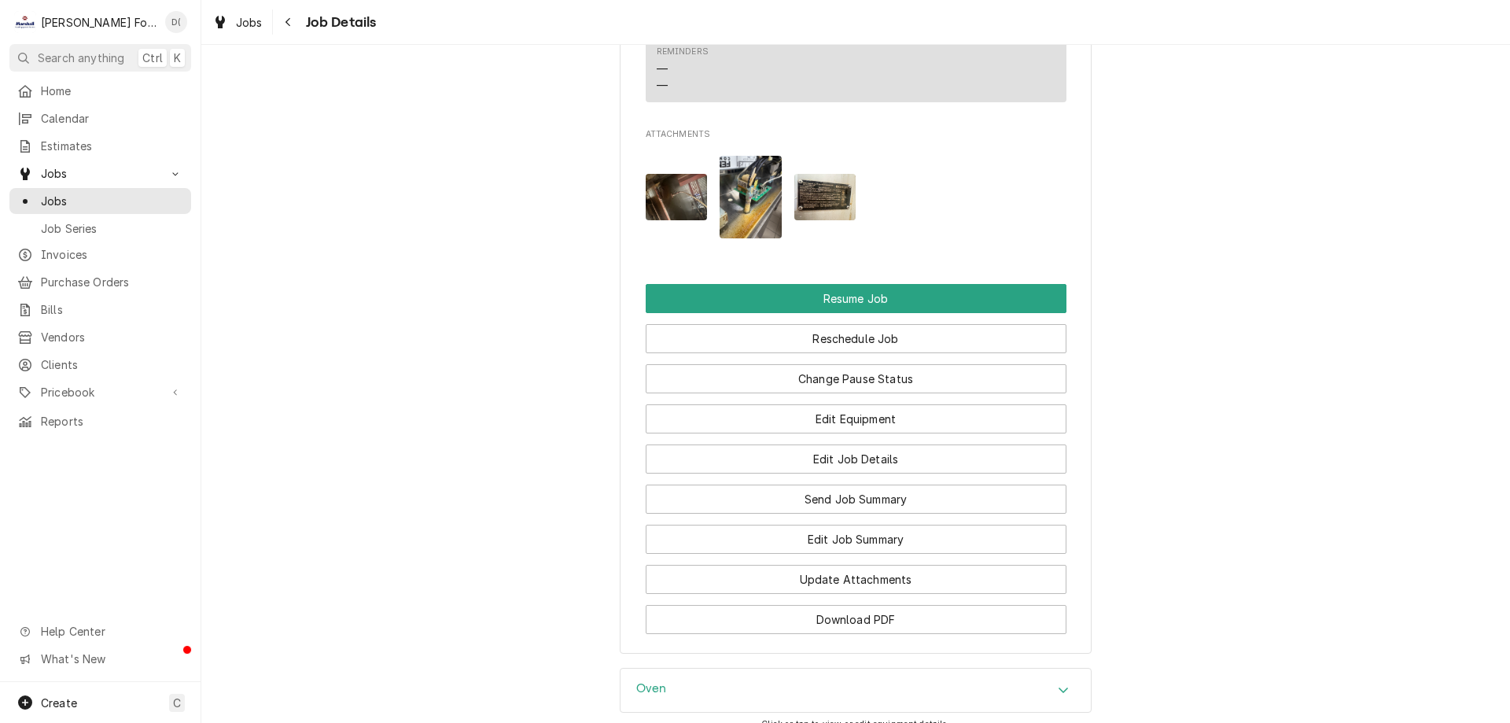
scroll to position [1652, 0]
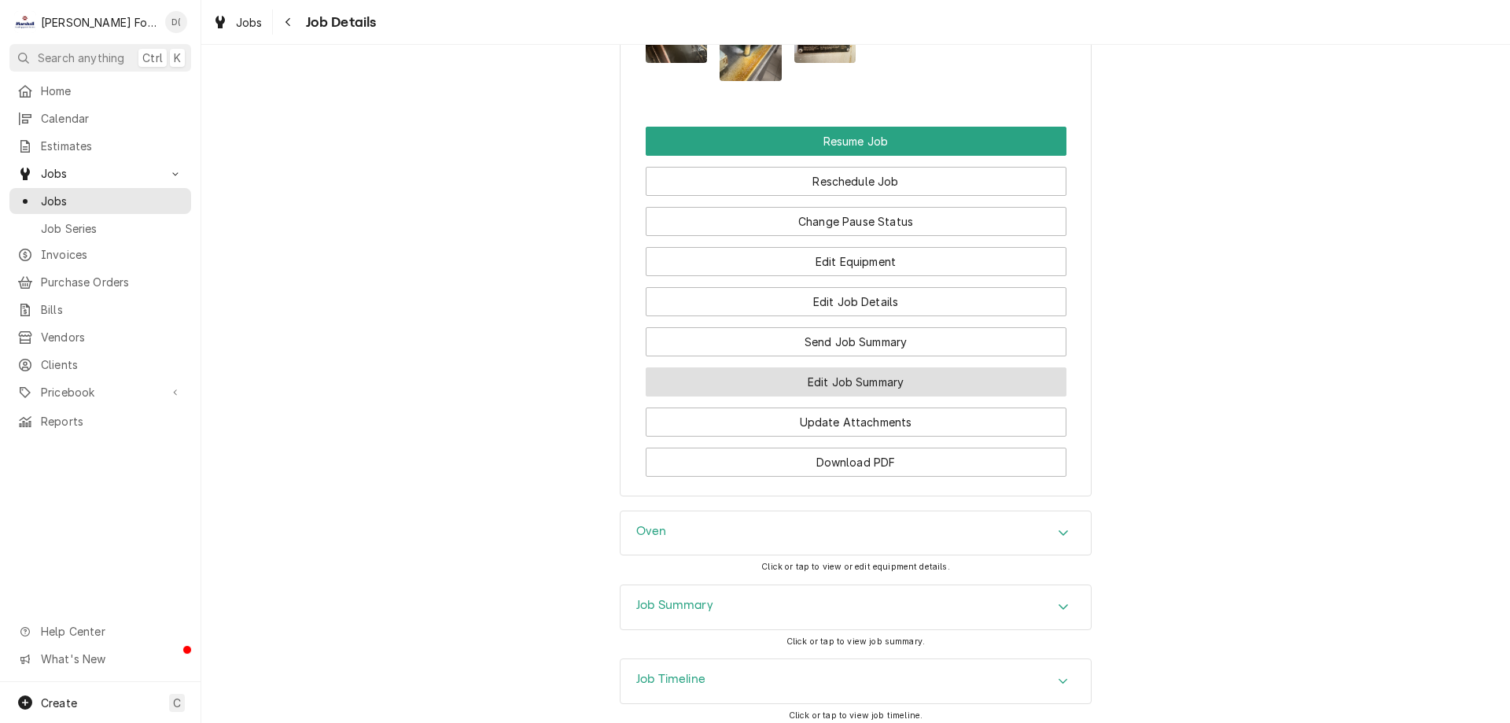
click at [821, 393] on button "Edit Job Summary" at bounding box center [856, 381] width 421 height 29
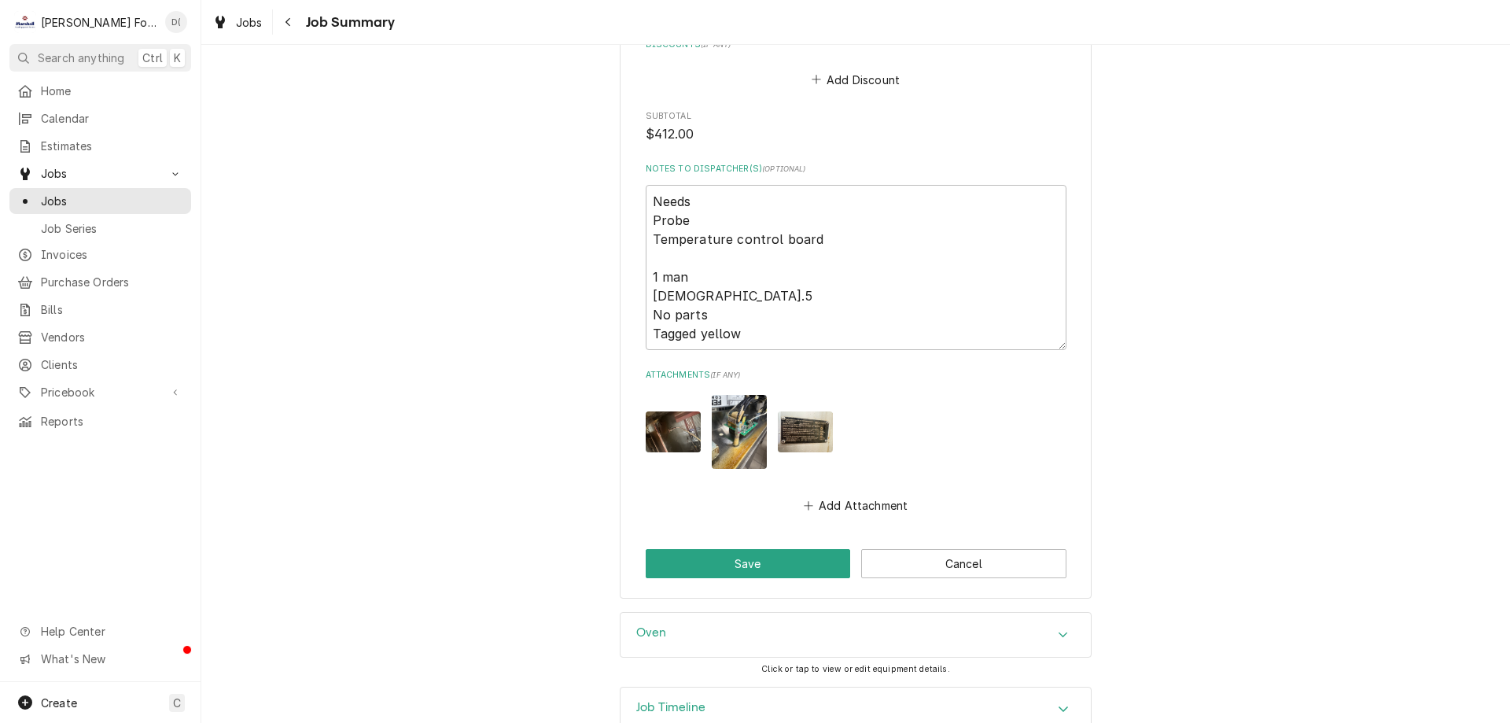
scroll to position [1632, 0]
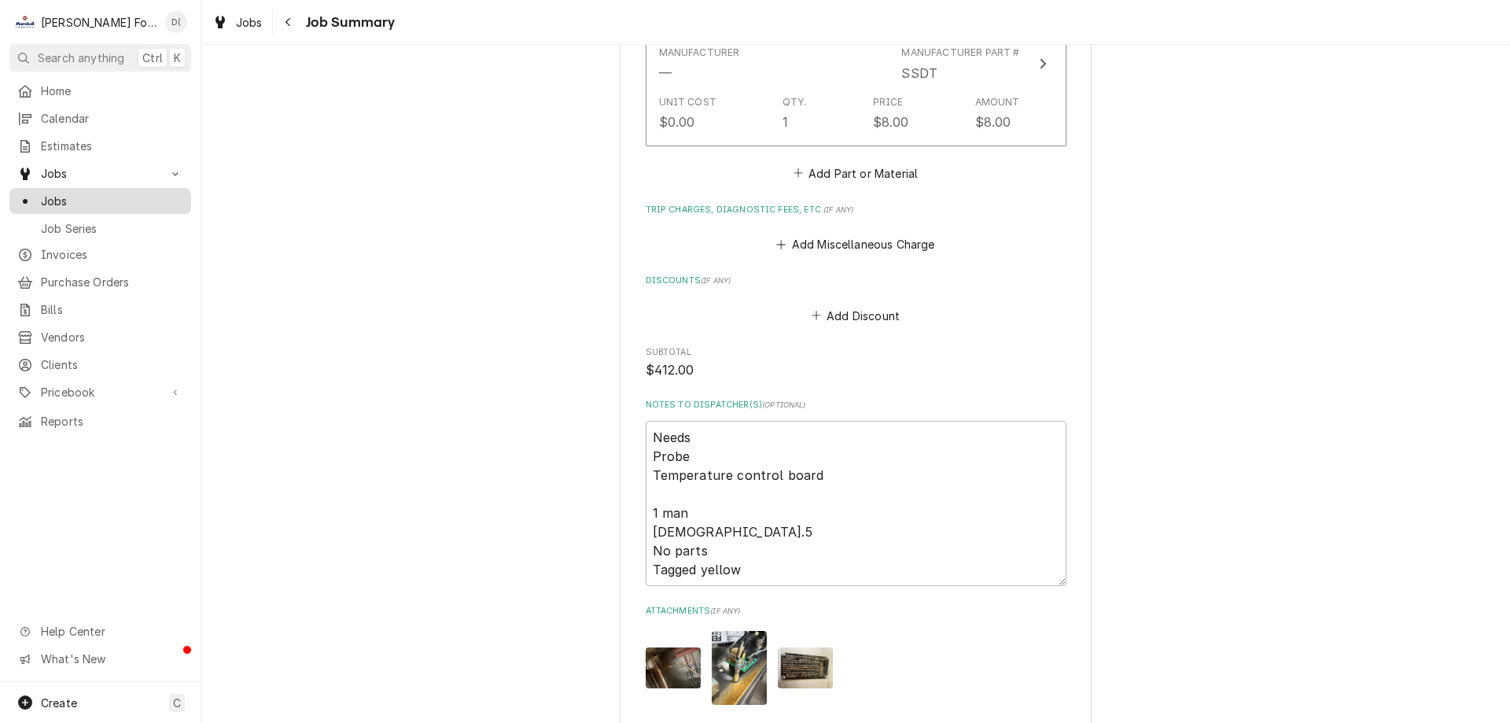
click at [57, 195] on span "Jobs" at bounding box center [112, 201] width 142 height 17
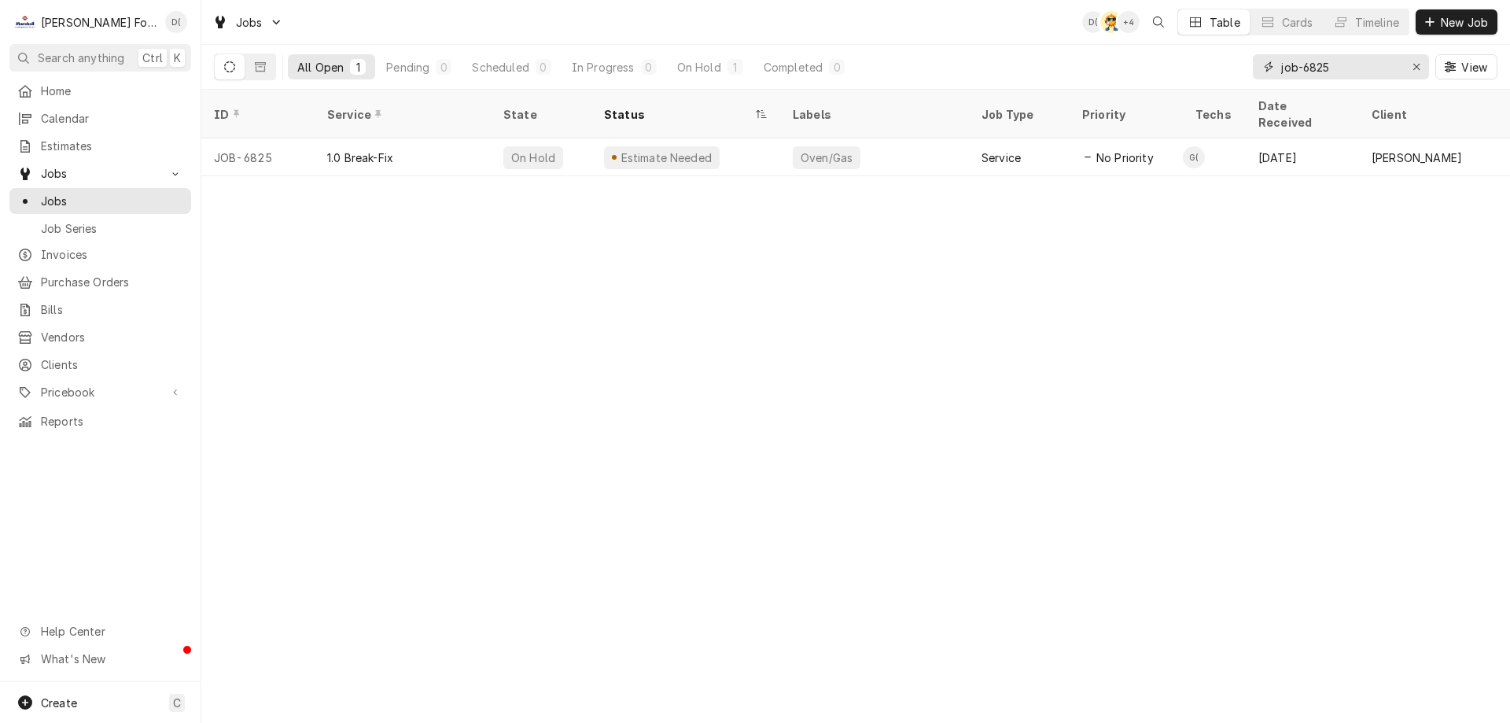
click at [1355, 68] on input "job-6825" at bounding box center [1340, 66] width 118 height 25
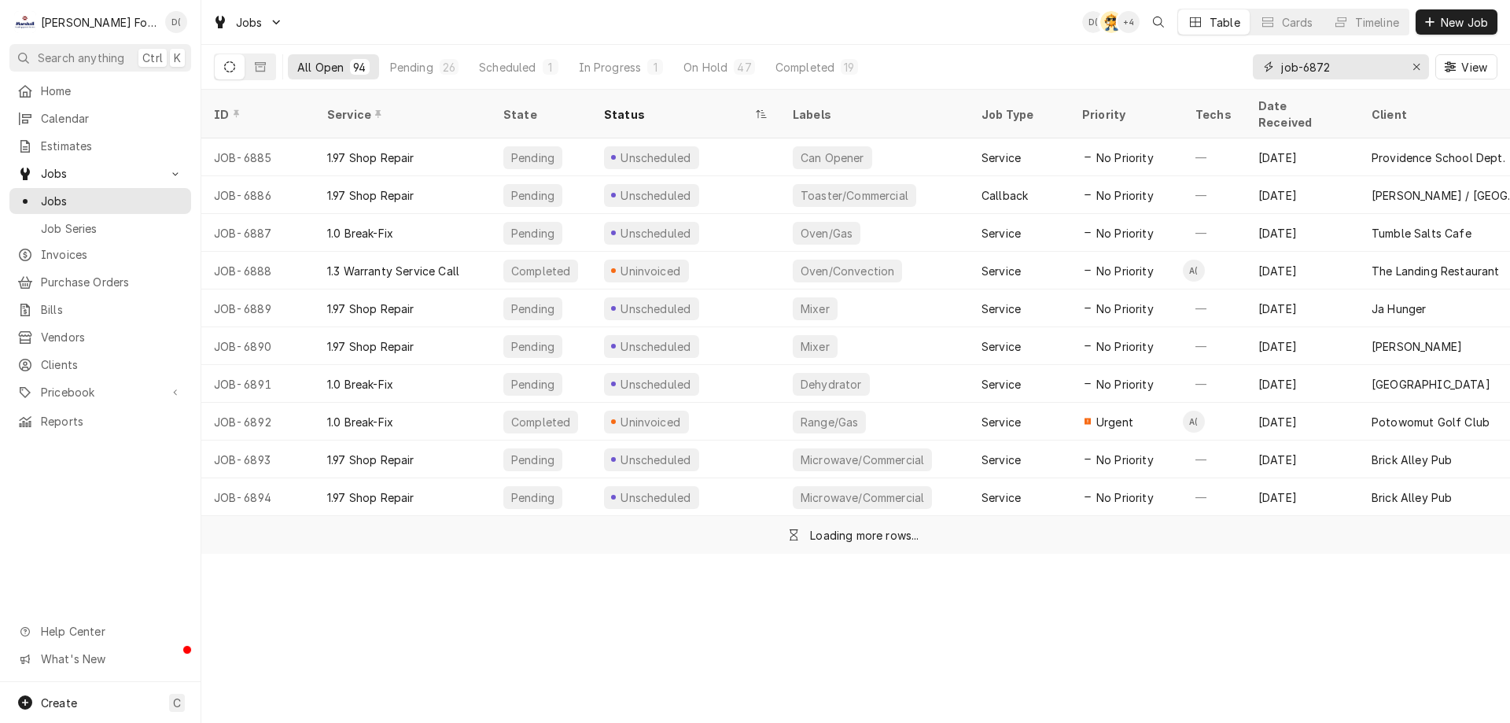
type input "job-6872"
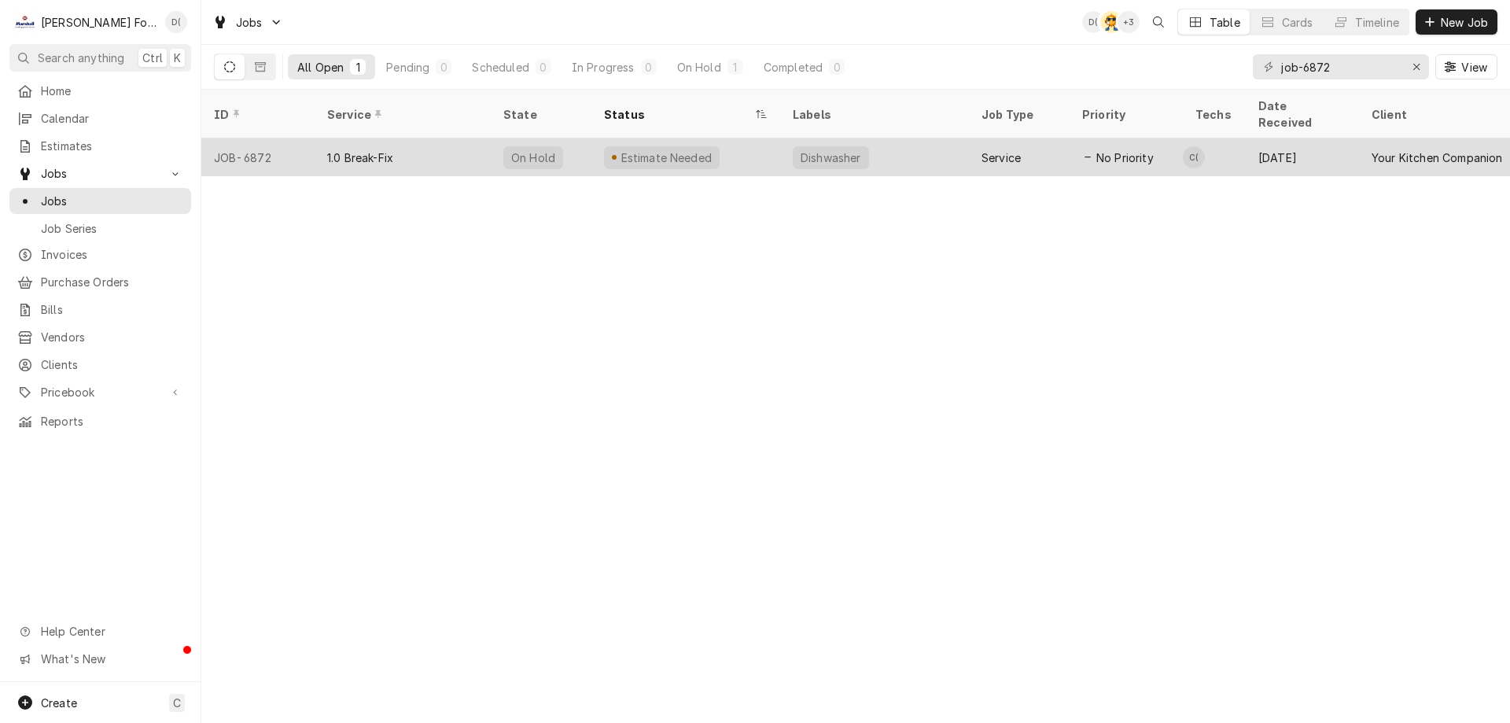
click at [660, 149] on div "Estimate Needed" at bounding box center [666, 157] width 94 height 17
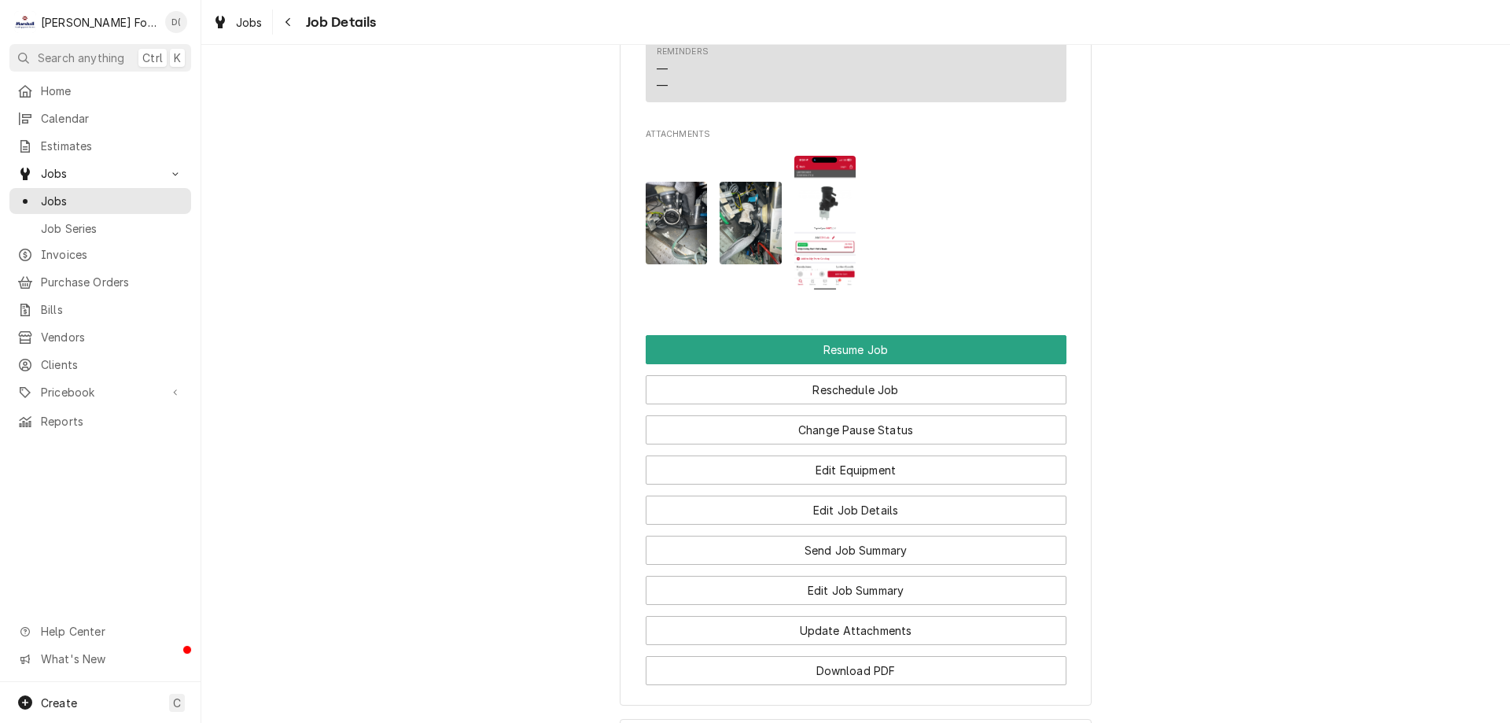
scroll to position [1888, 0]
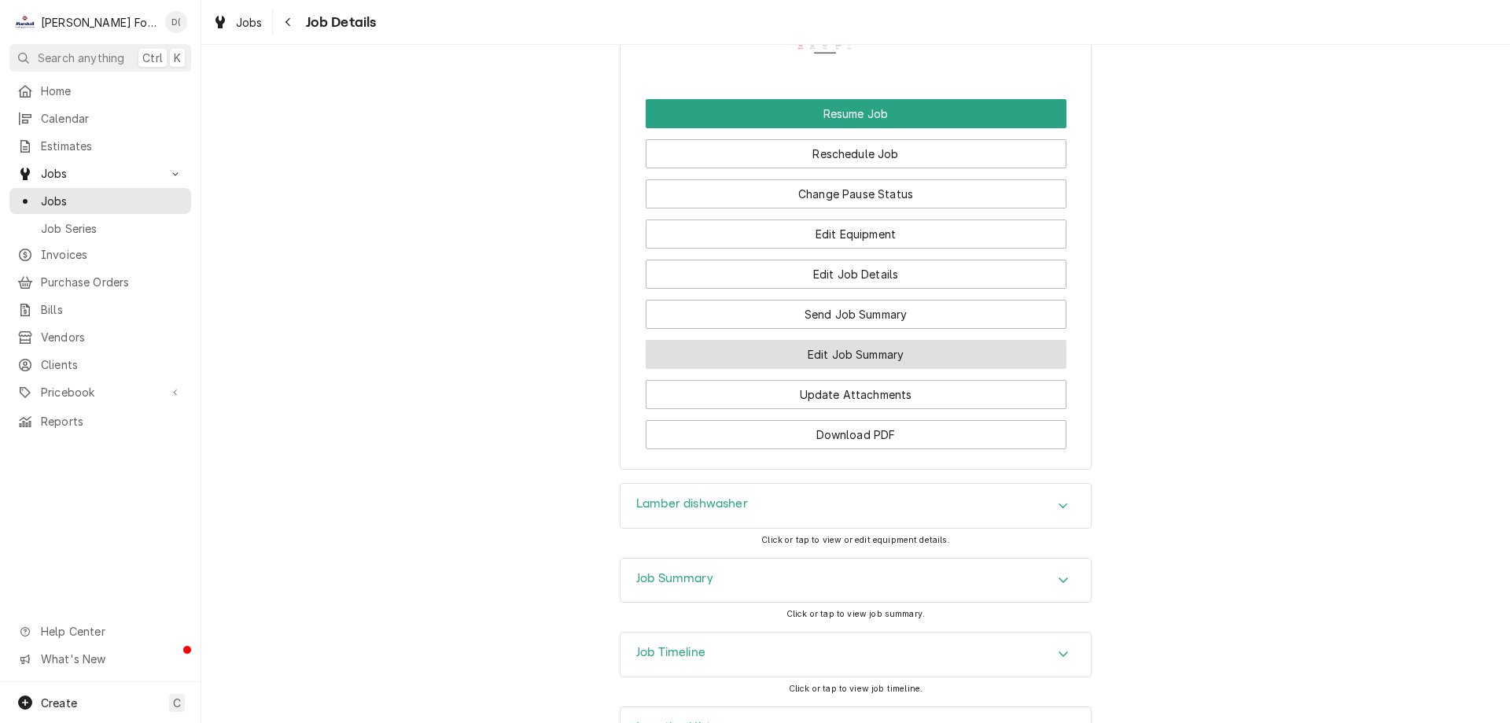
click at [823, 369] on button "Edit Job Summary" at bounding box center [856, 354] width 421 height 29
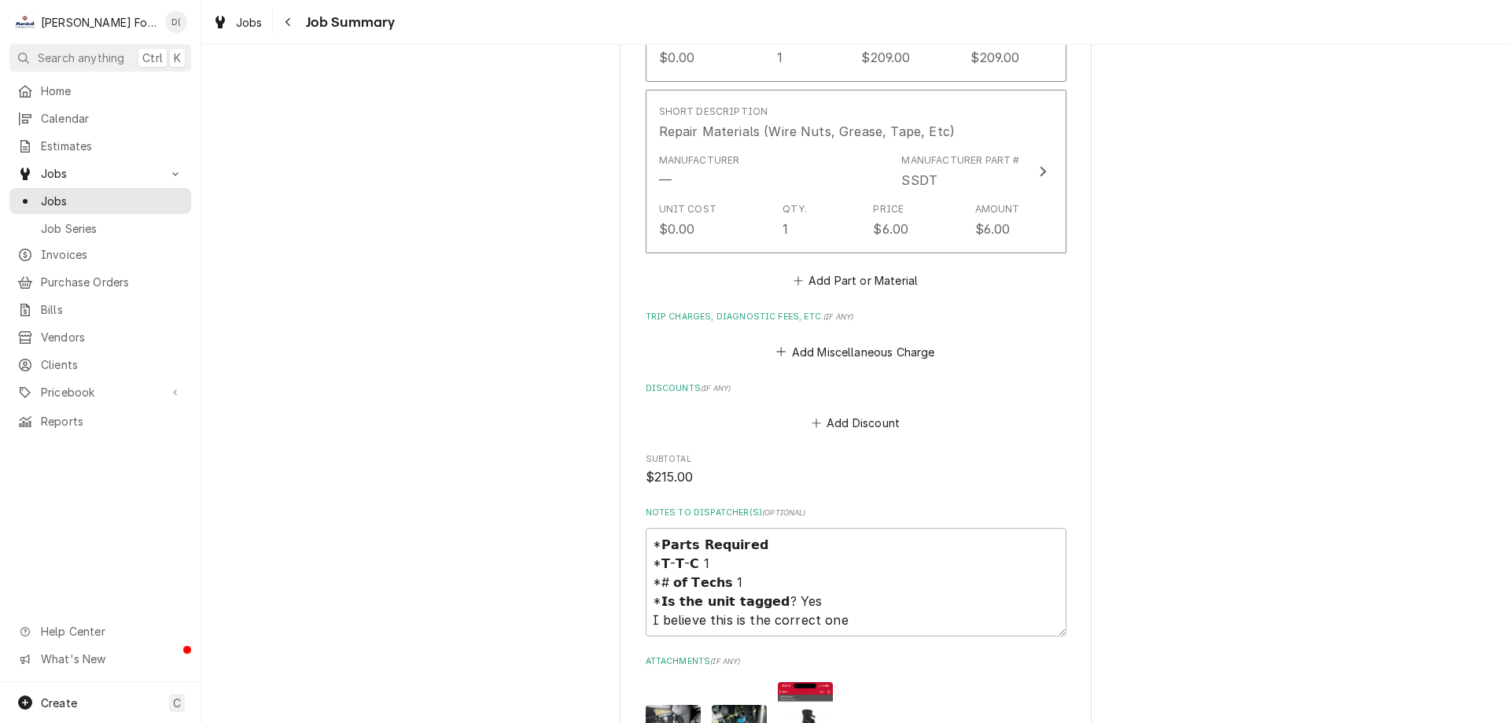
scroll to position [1494, 0]
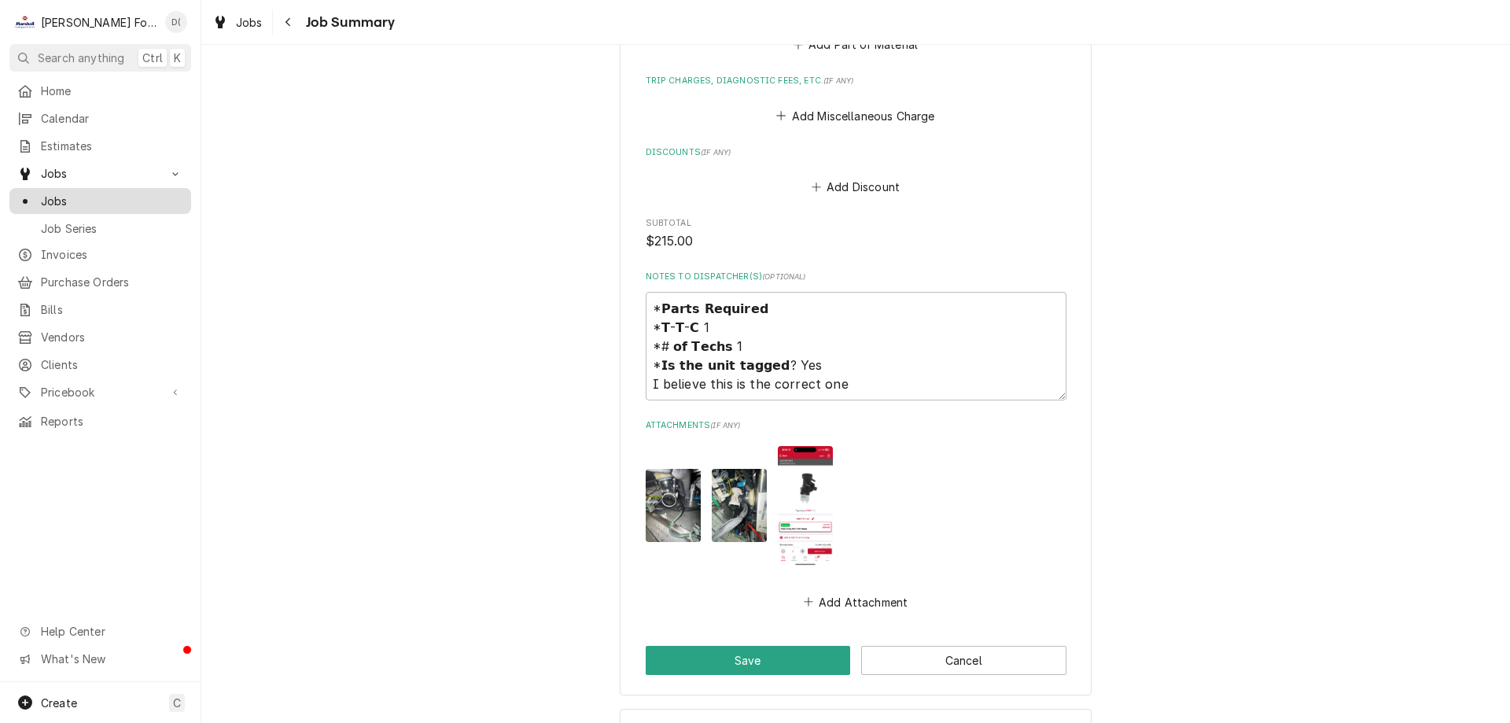
click at [98, 205] on link "Jobs" at bounding box center [100, 201] width 182 height 26
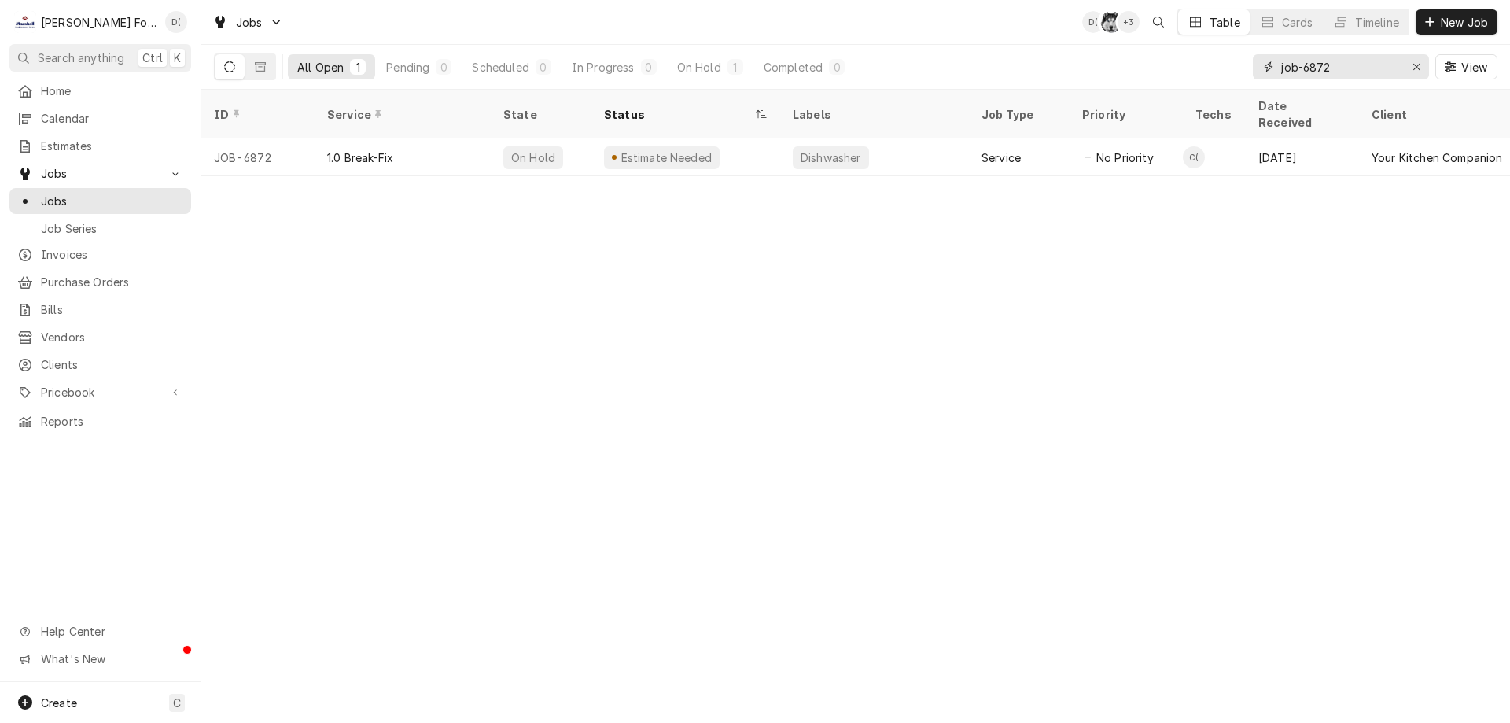
click at [1339, 71] on input "job-6872" at bounding box center [1340, 66] width 118 height 25
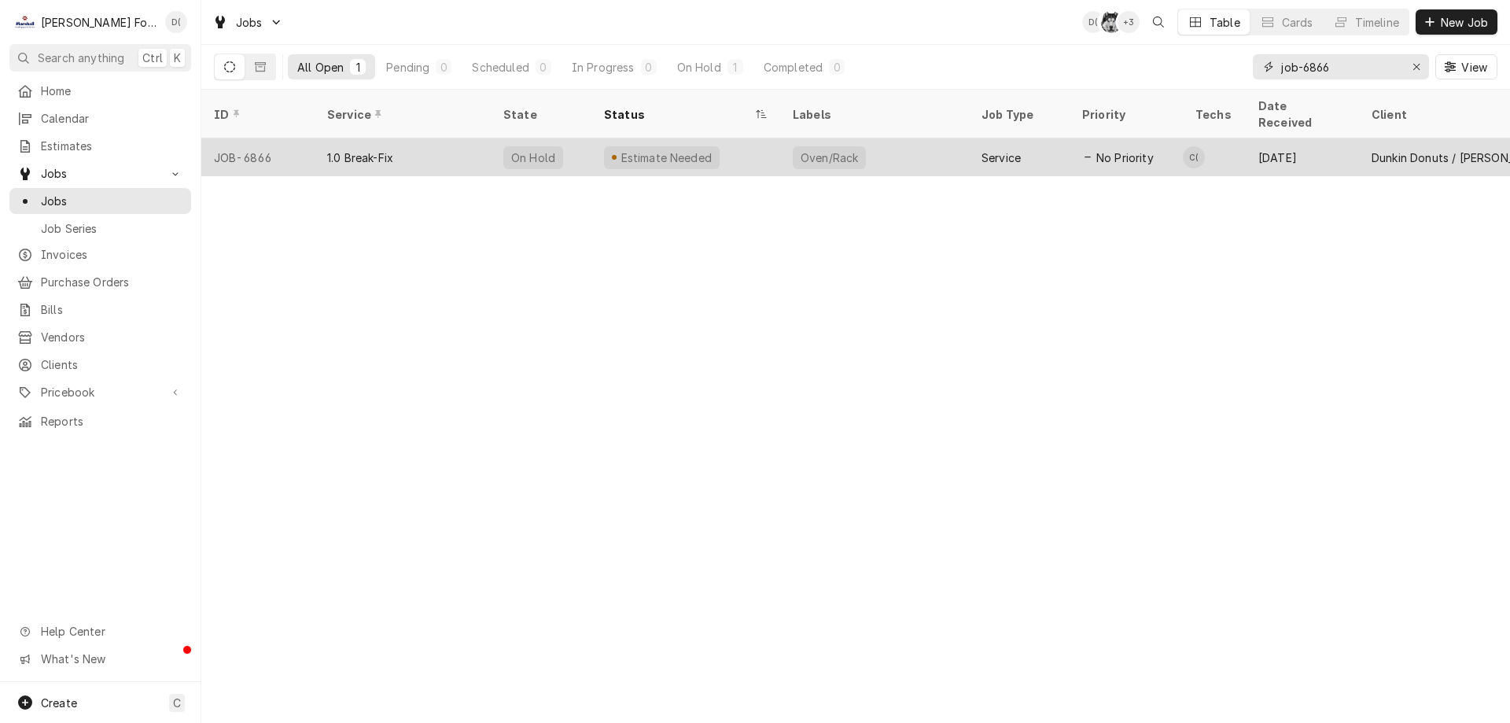
type input "job-6866"
click at [757, 142] on div "Estimate Needed" at bounding box center [685, 157] width 189 height 38
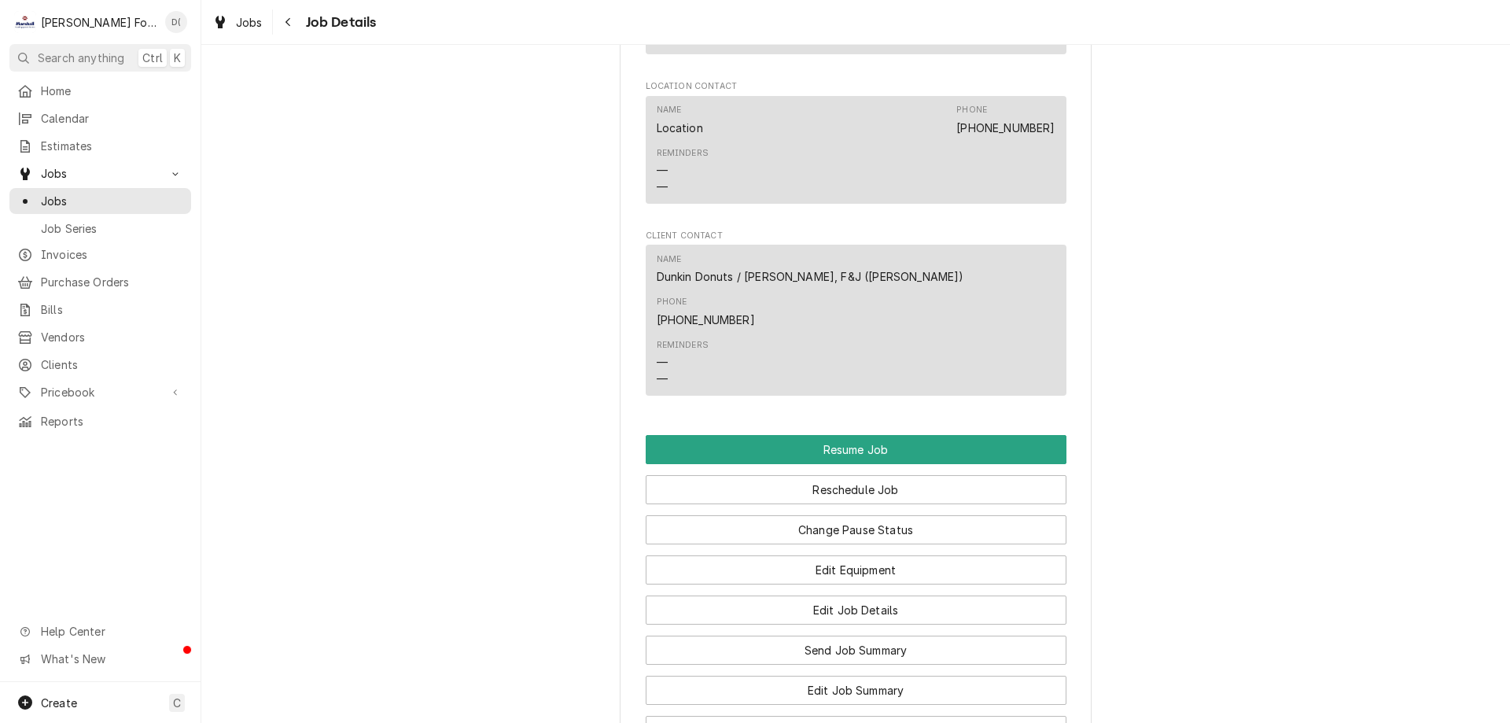
scroll to position [1730, 0]
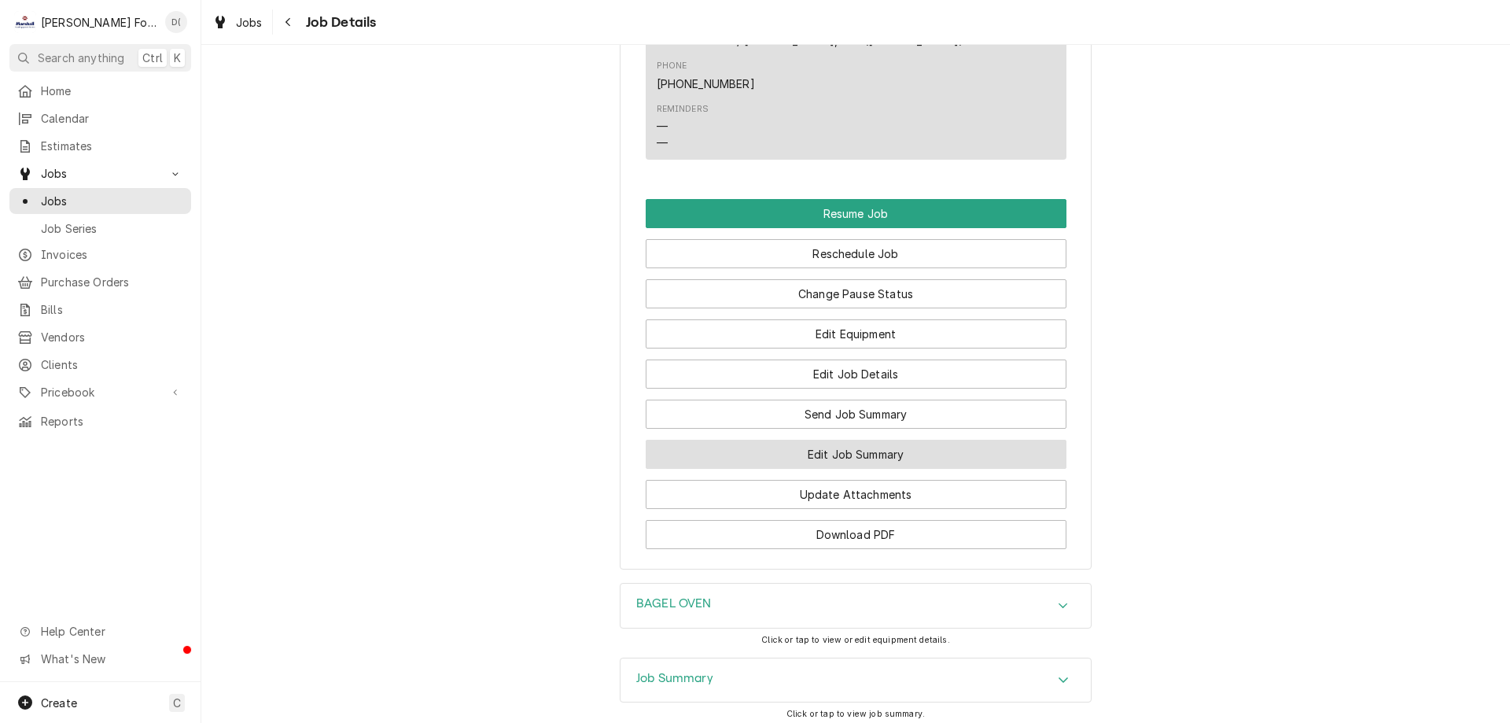
click at [849, 440] on button "Edit Job Summary" at bounding box center [856, 454] width 421 height 29
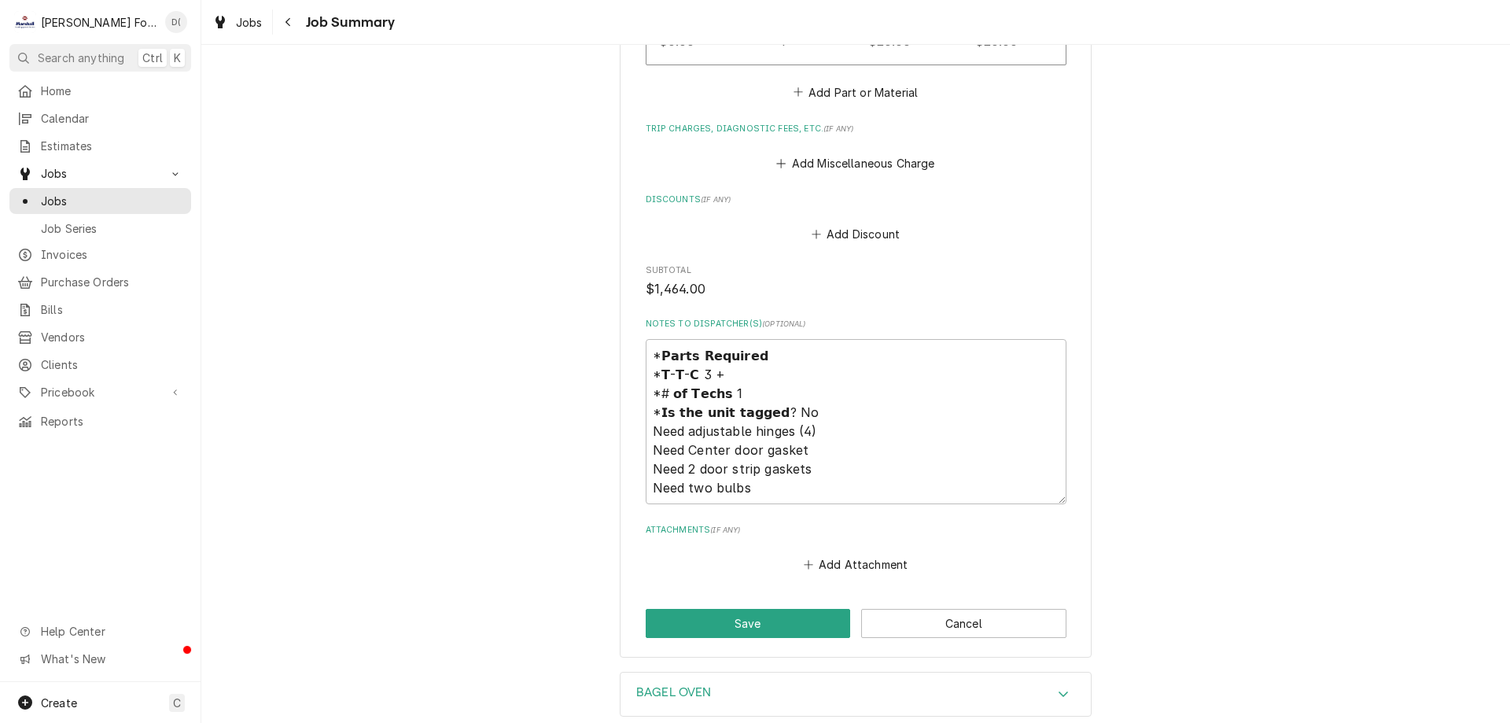
scroll to position [2281, 0]
